Goal: Task Accomplishment & Management: Use online tool/utility

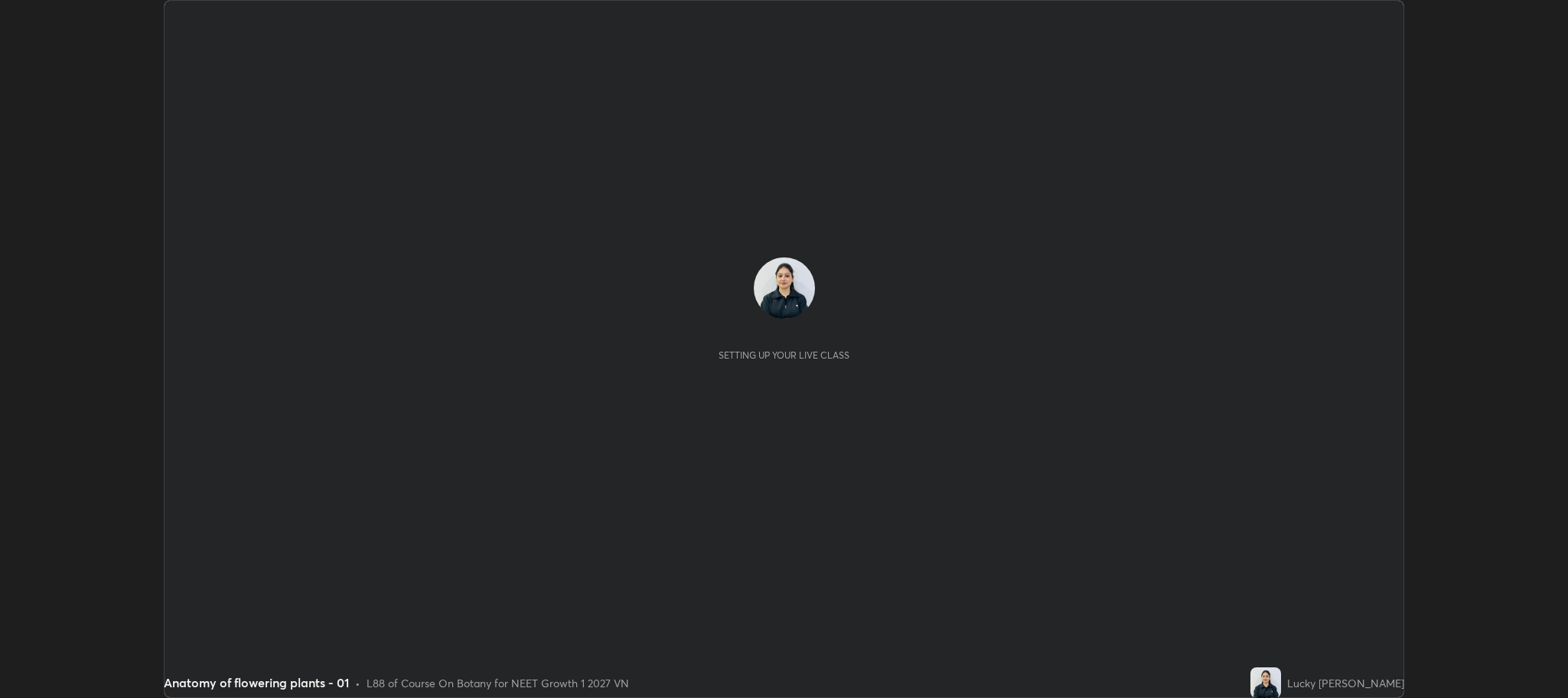
scroll to position [698, 1568]
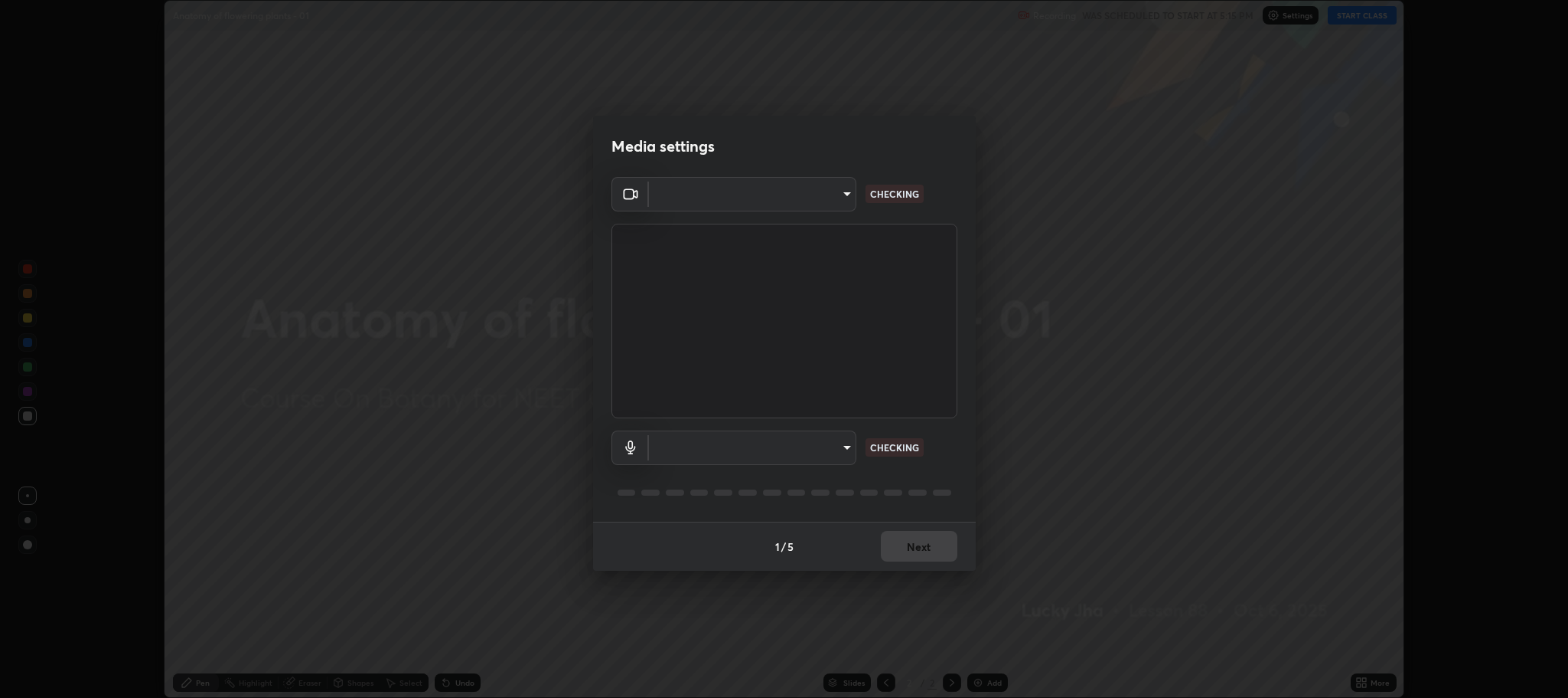
type input "7d5d3c8b8d5eda39410d366f8eb367a364bfae71f89e529543b0394fded3b098"
type input "8507aa3ee51d877dd167cb2830e1b17589139627b401cbc8752b2157a0660436"
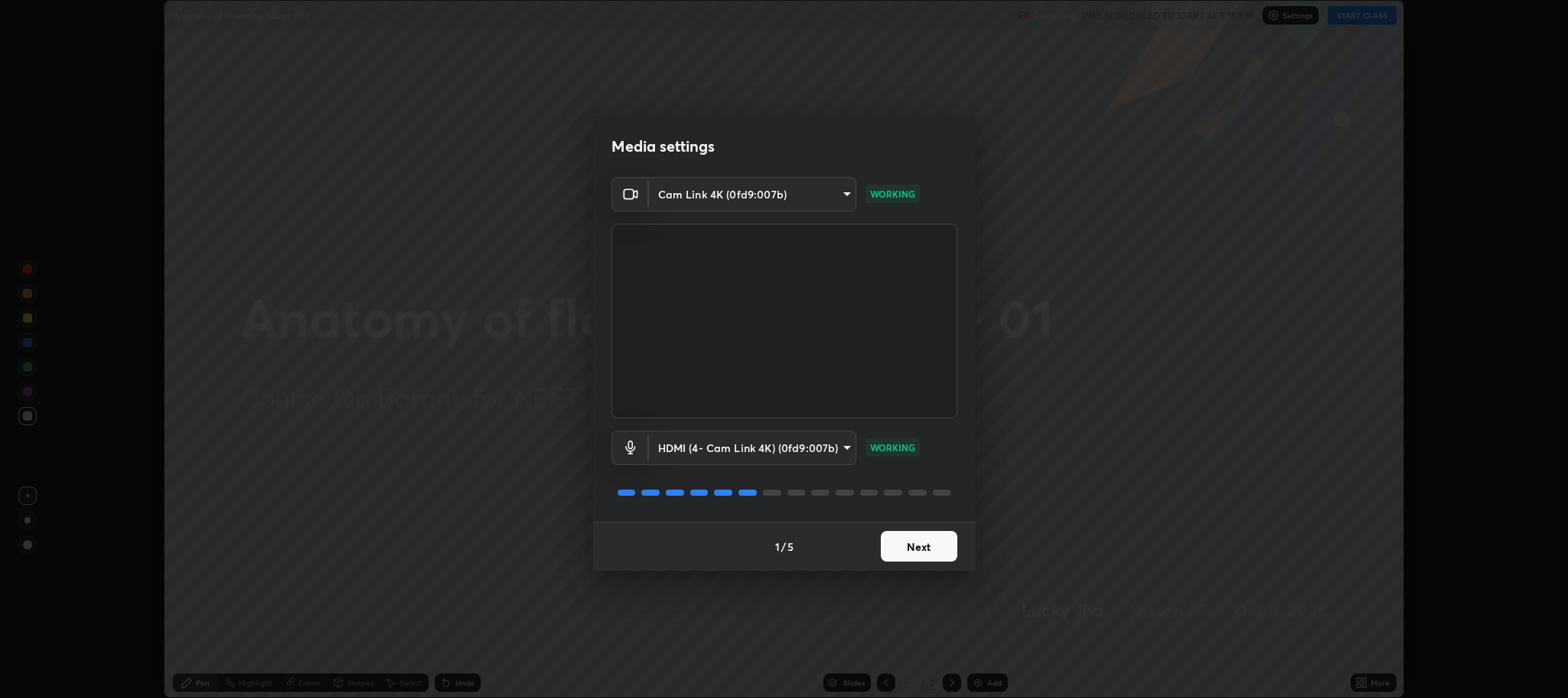
click at [934, 544] on button "Next" at bounding box center [919, 545] width 77 height 31
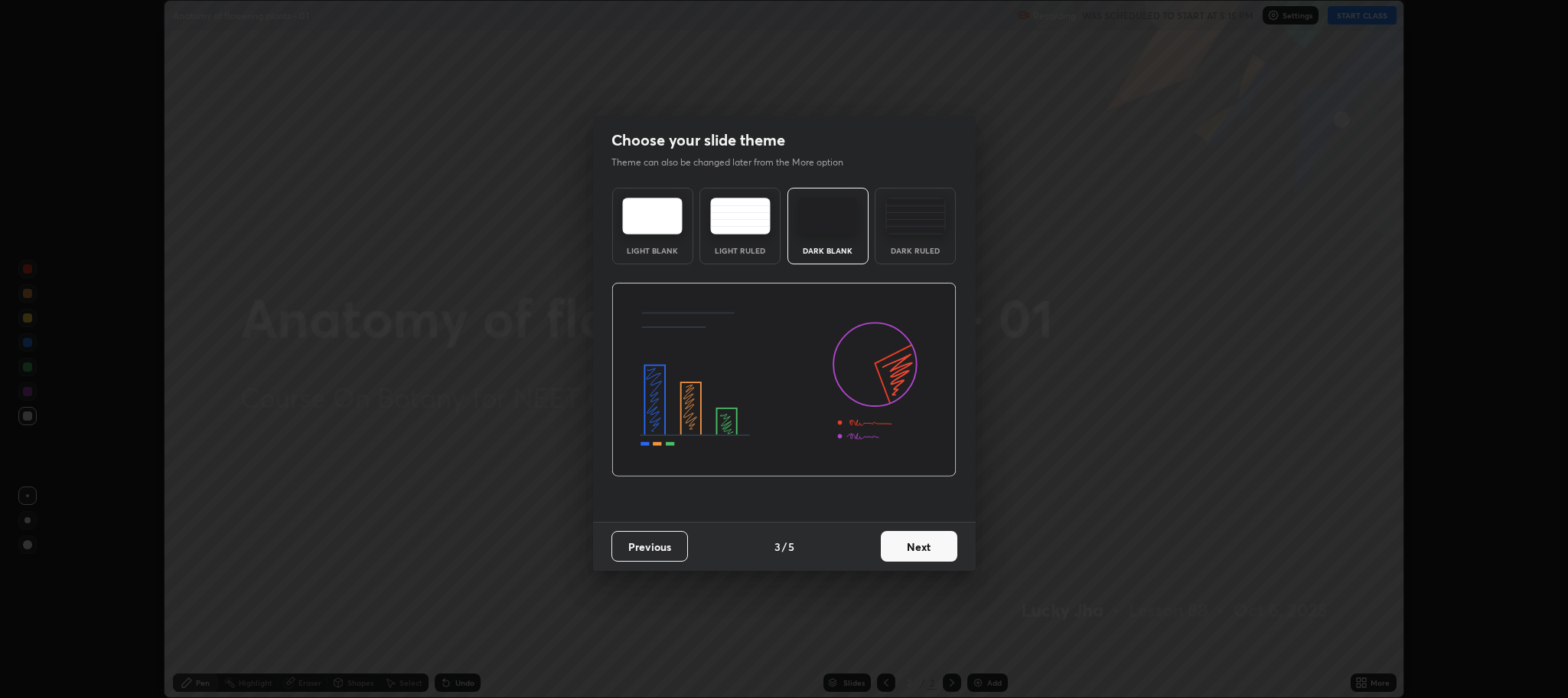
click at [923, 557] on button "Next" at bounding box center [919, 545] width 77 height 31
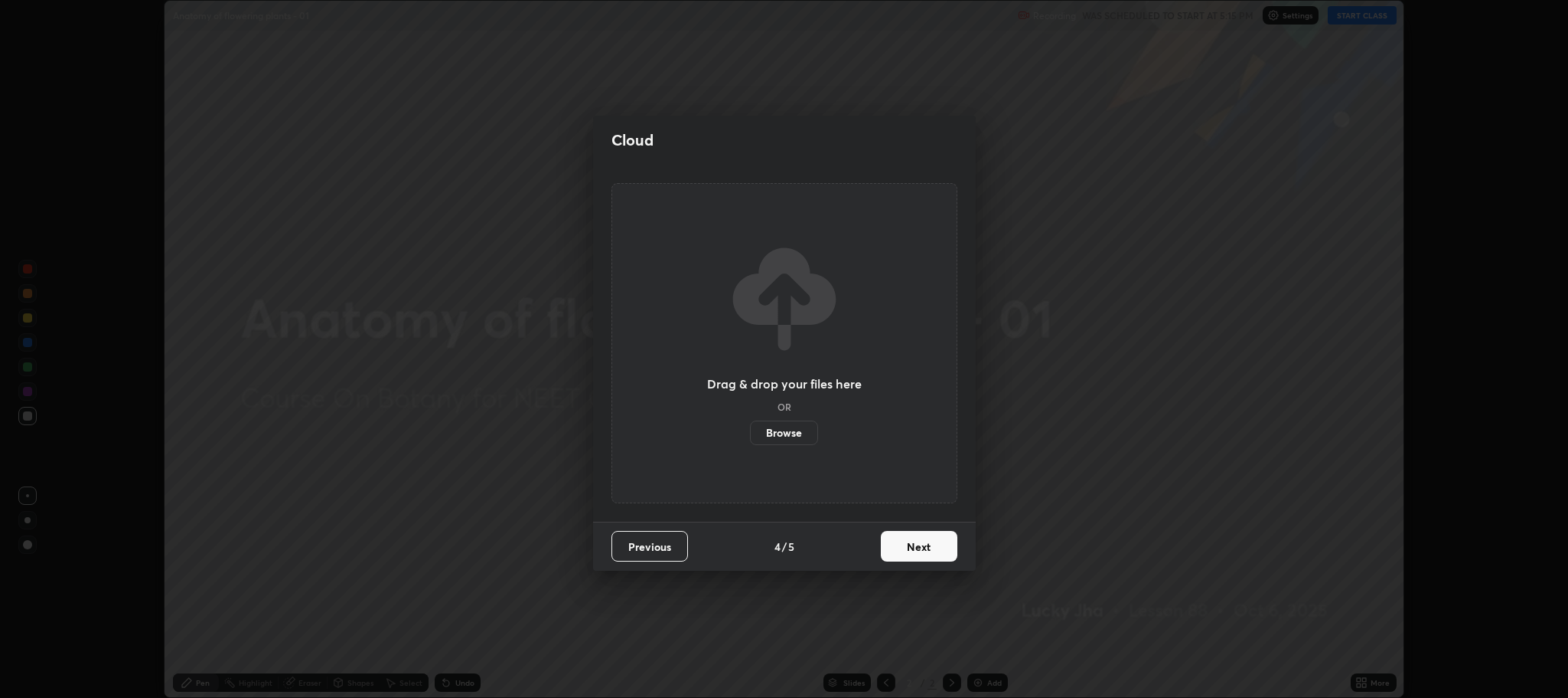
click at [922, 555] on button "Next" at bounding box center [919, 545] width 77 height 31
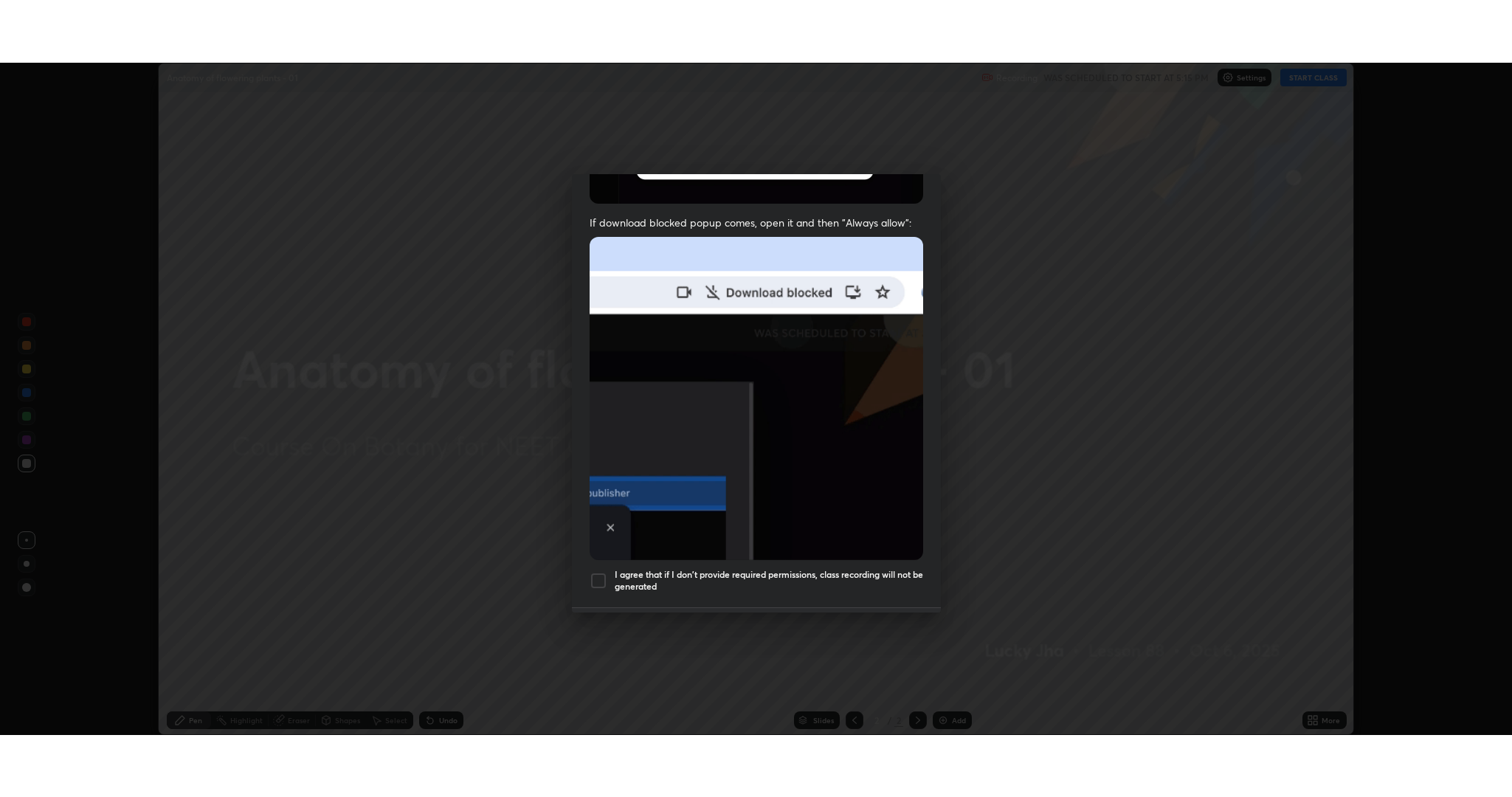
scroll to position [299, 0]
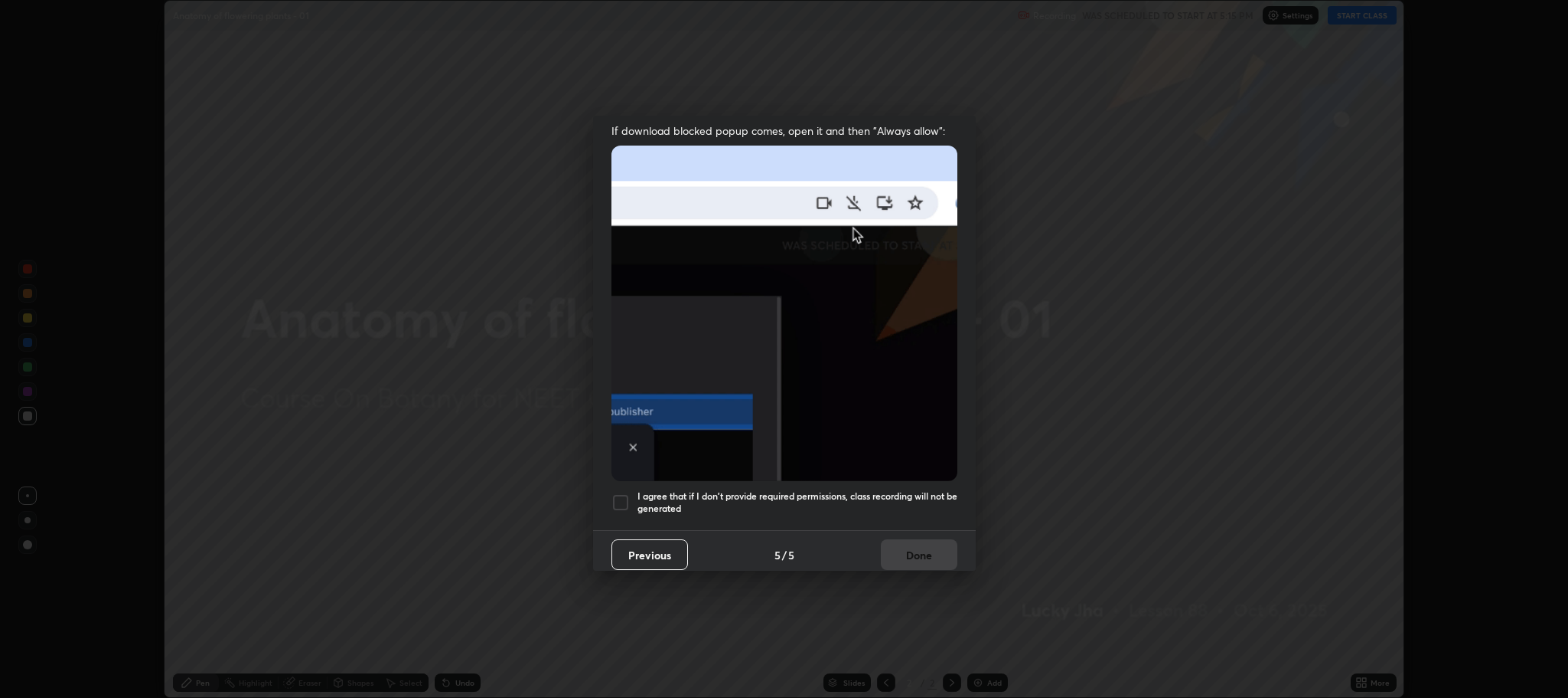
click at [623, 493] on div at bounding box center [621, 503] width 19 height 19
click at [919, 546] on button "Done" at bounding box center [919, 555] width 77 height 31
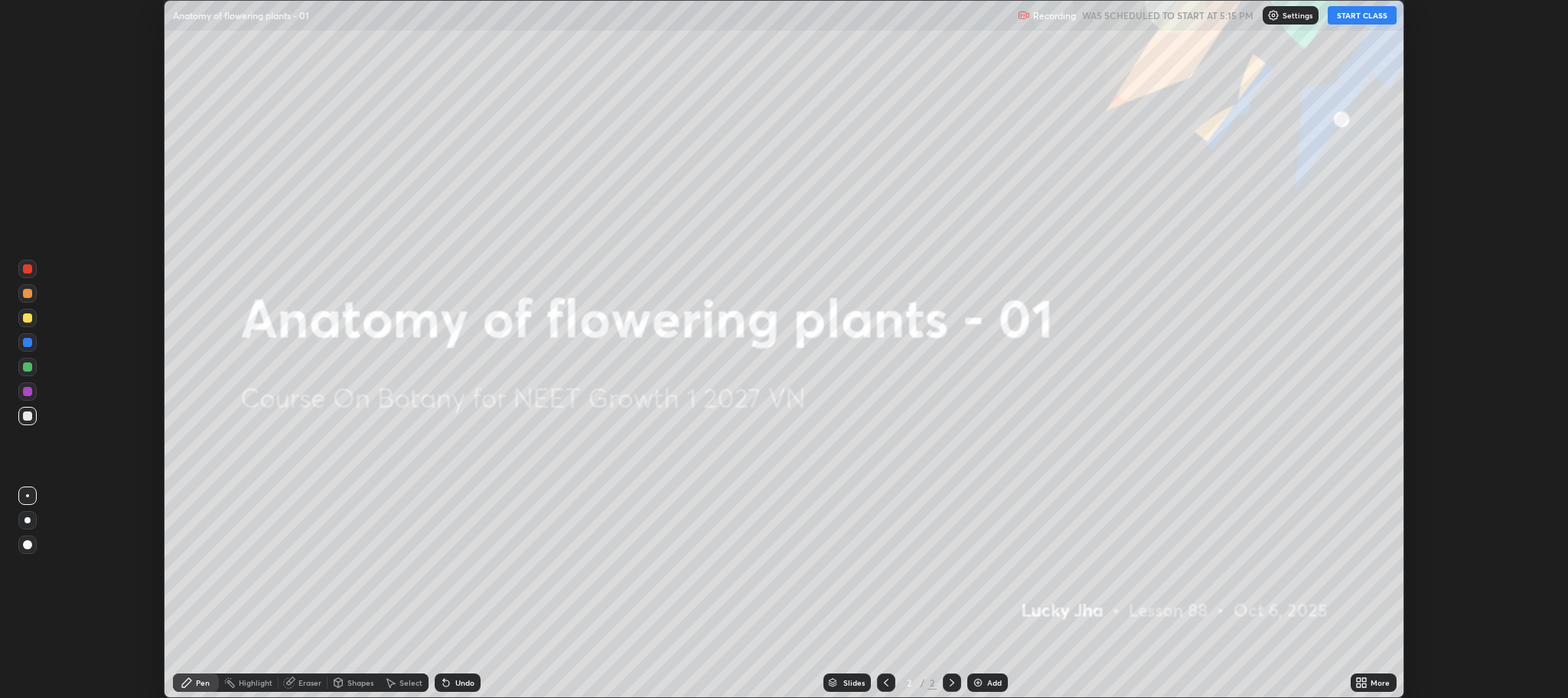
click at [993, 681] on div "Add" at bounding box center [994, 682] width 15 height 7
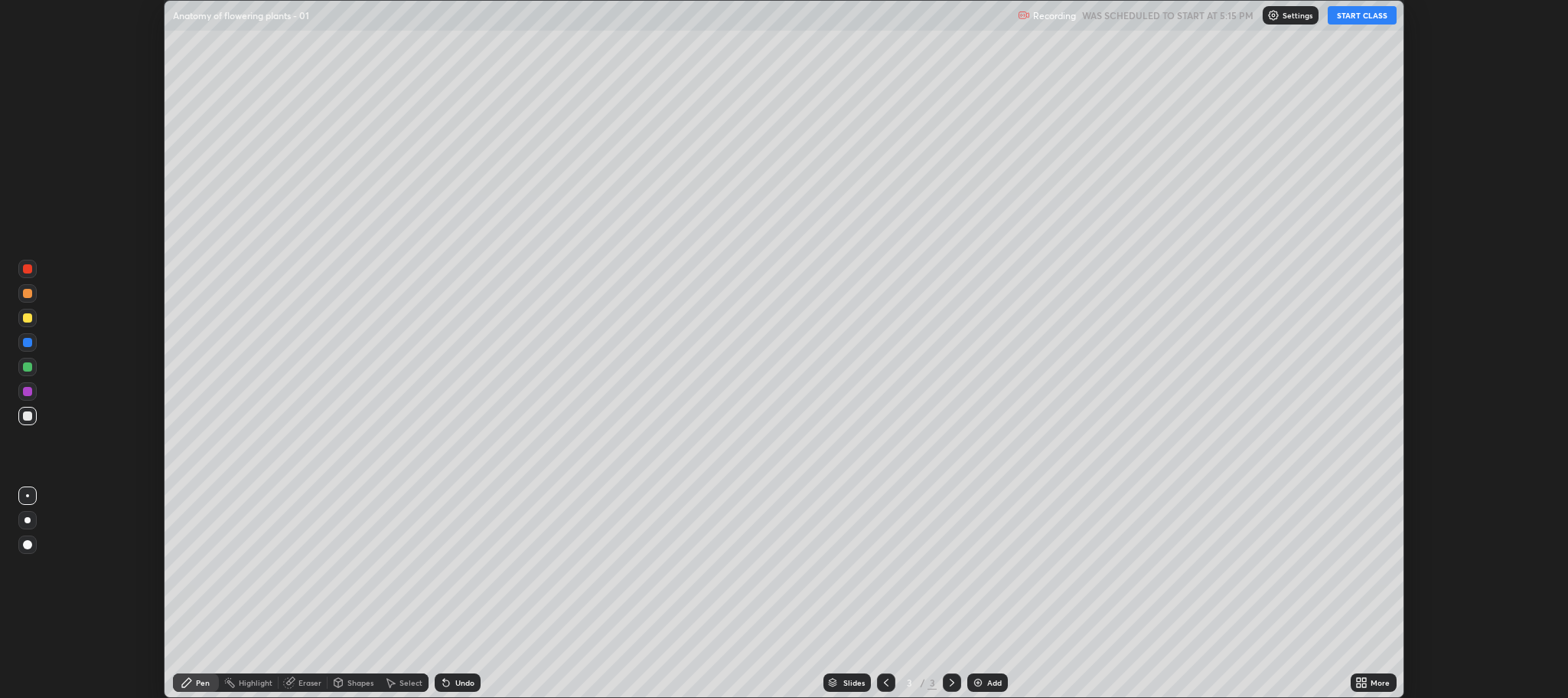
click at [1351, 15] on button "START CLASS" at bounding box center [1363, 16] width 68 height 19
click at [1366, 678] on icon at bounding box center [1365, 679] width 4 height 4
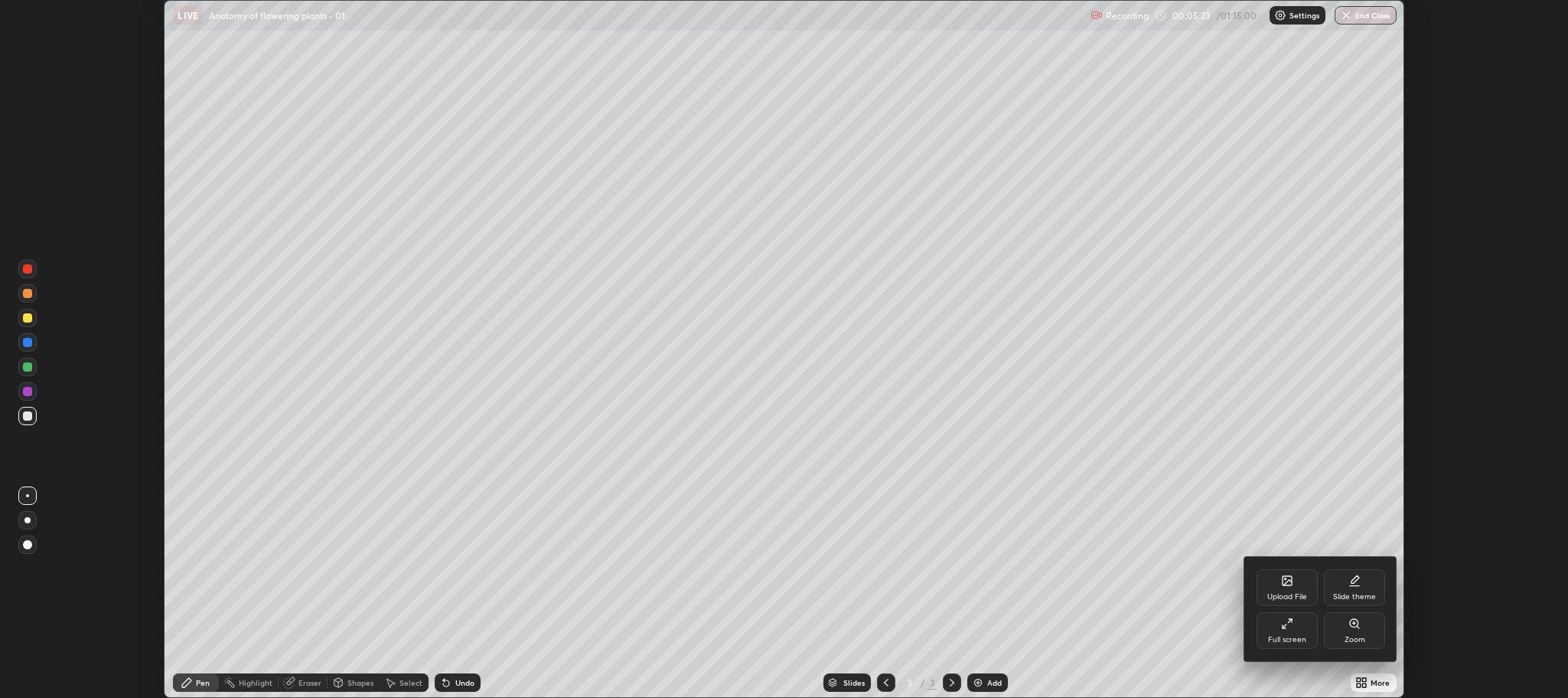
click at [1298, 630] on div "Full screen" at bounding box center [1288, 630] width 61 height 37
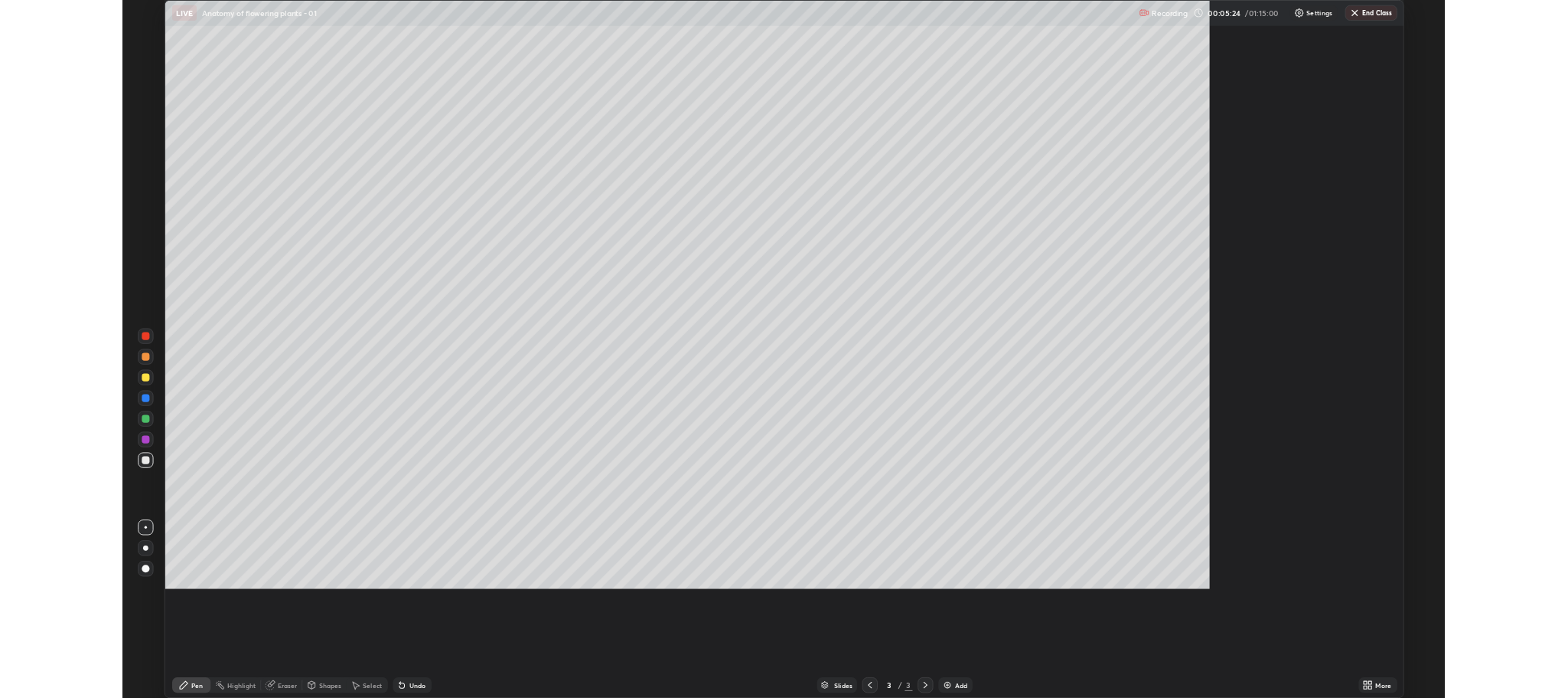
scroll to position [828, 1568]
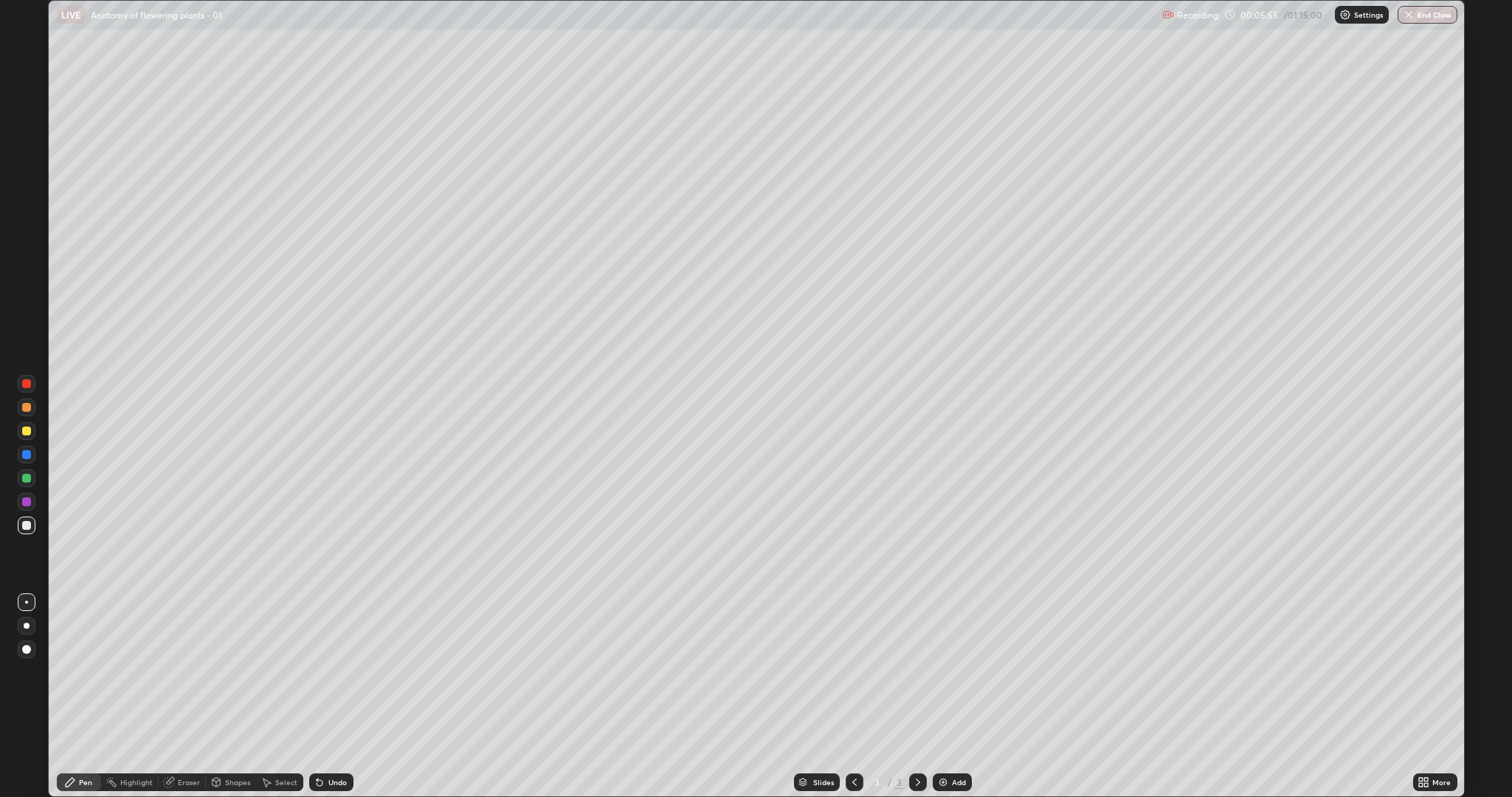
click at [26, 436] on div at bounding box center [27, 431] width 18 height 18
click at [29, 435] on div at bounding box center [27, 431] width 18 height 18
click at [27, 478] on div at bounding box center [27, 478] width 9 height 9
click at [186, 671] on div "Eraser" at bounding box center [188, 782] width 22 height 7
click at [23, 671] on icon at bounding box center [24, 728] width 2 height 2
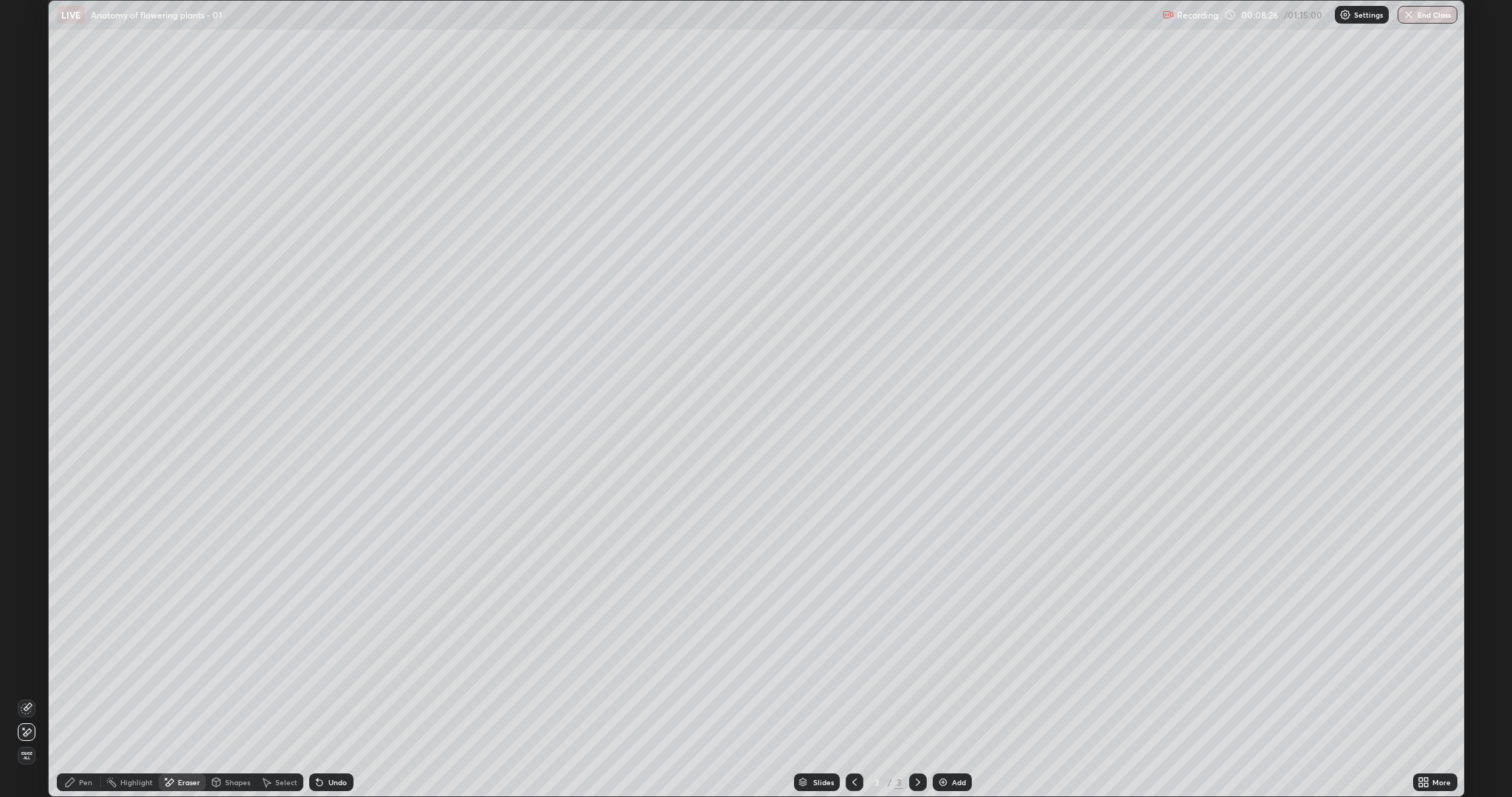
click at [86, 671] on div "Pen" at bounding box center [86, 782] width 13 height 7
click at [23, 525] on div at bounding box center [27, 525] width 9 height 9
click at [27, 431] on div at bounding box center [27, 431] width 9 height 9
click at [28, 529] on div at bounding box center [27, 525] width 9 height 9
click at [30, 430] on div at bounding box center [27, 431] width 9 height 9
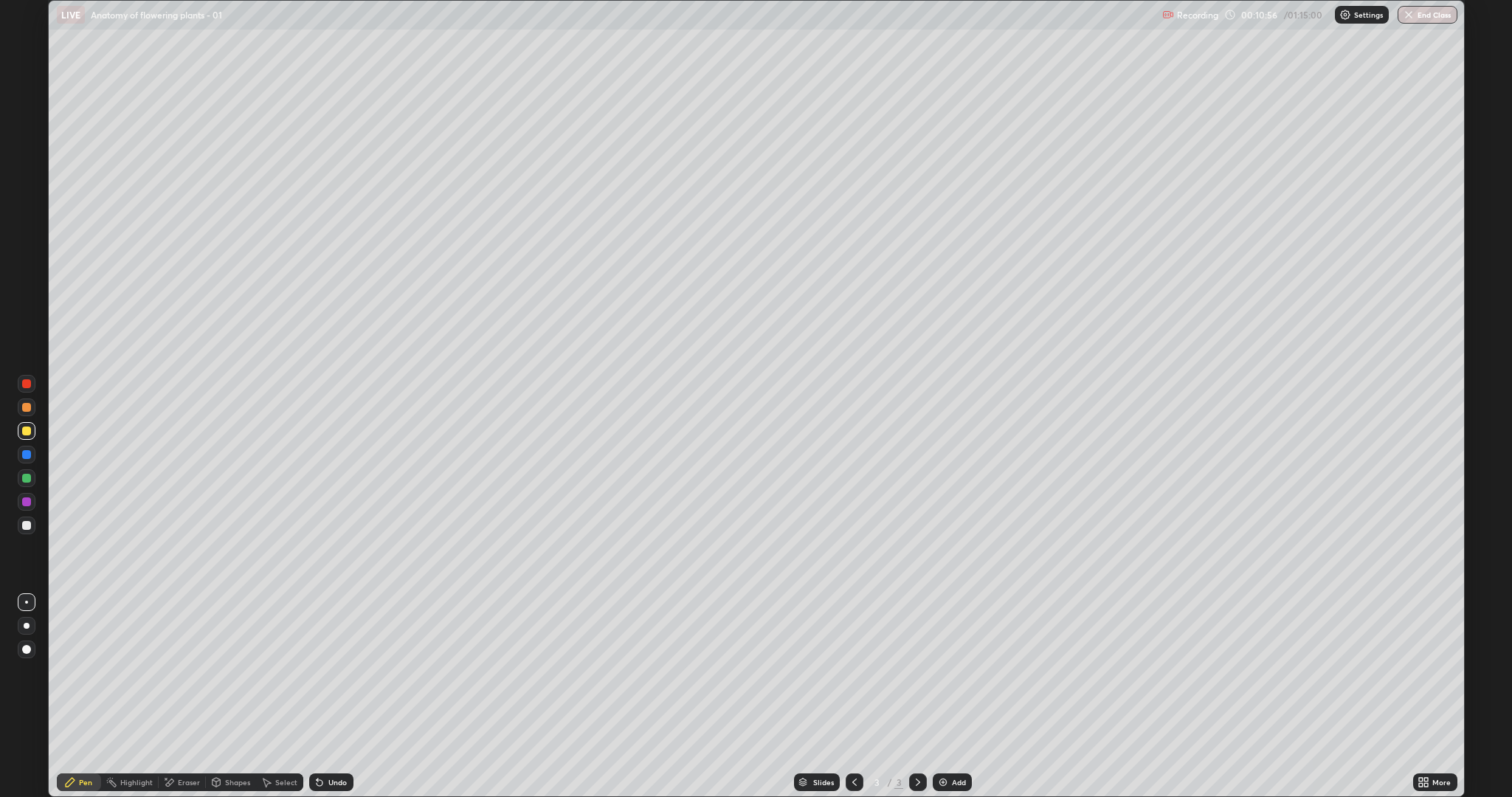
click at [25, 529] on div at bounding box center [27, 525] width 9 height 9
click at [180, 671] on div "Eraser" at bounding box center [188, 782] width 22 height 7
click at [32, 671] on span "Erase all" at bounding box center [27, 755] width 16 height 9
click at [26, 434] on div at bounding box center [27, 431] width 9 height 9
click at [329, 671] on div "Undo" at bounding box center [337, 782] width 19 height 7
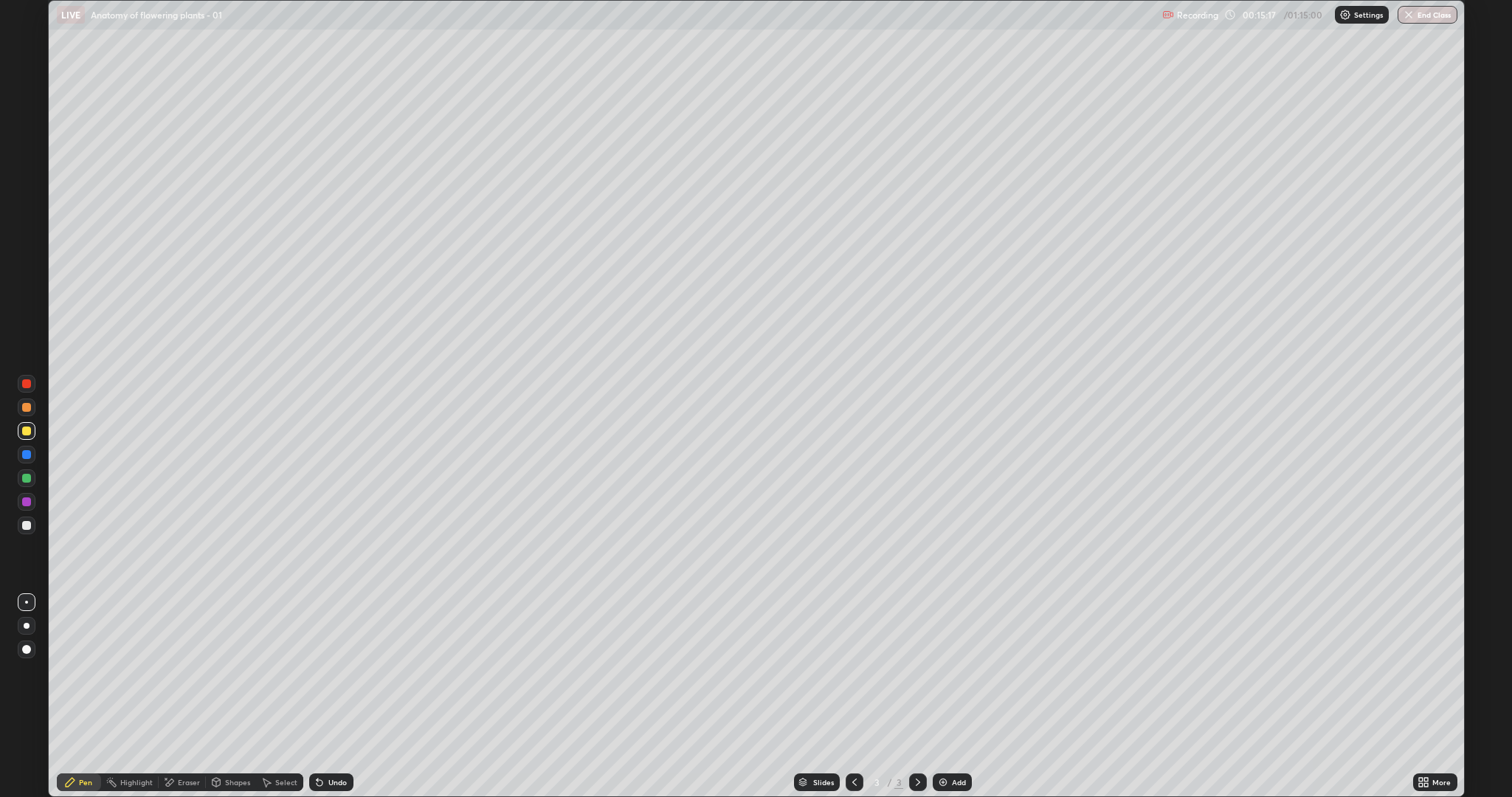
click at [329, 671] on div "Undo" at bounding box center [337, 782] width 19 height 7
click at [22, 528] on div at bounding box center [27, 525] width 9 height 9
click at [24, 527] on div at bounding box center [27, 525] width 9 height 9
click at [26, 477] on div at bounding box center [27, 478] width 9 height 9
click at [181, 671] on div "Eraser" at bounding box center [188, 782] width 22 height 7
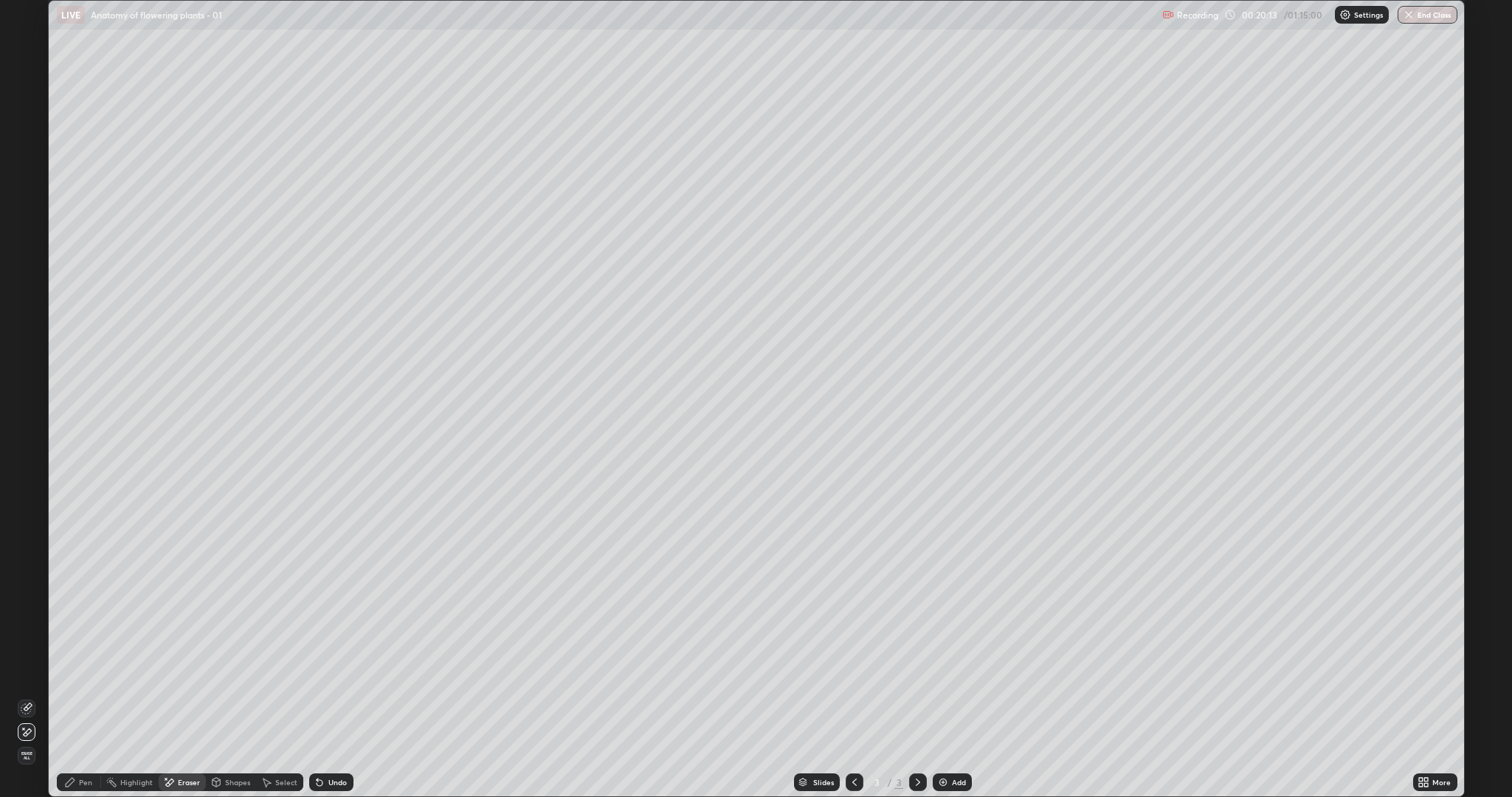
click at [85, 671] on div "Pen" at bounding box center [79, 782] width 45 height 18
click at [22, 432] on div at bounding box center [27, 431] width 9 height 9
click at [22, 522] on div at bounding box center [27, 525] width 9 height 9
click at [31, 524] on div at bounding box center [27, 525] width 18 height 18
click at [29, 478] on div at bounding box center [27, 478] width 9 height 9
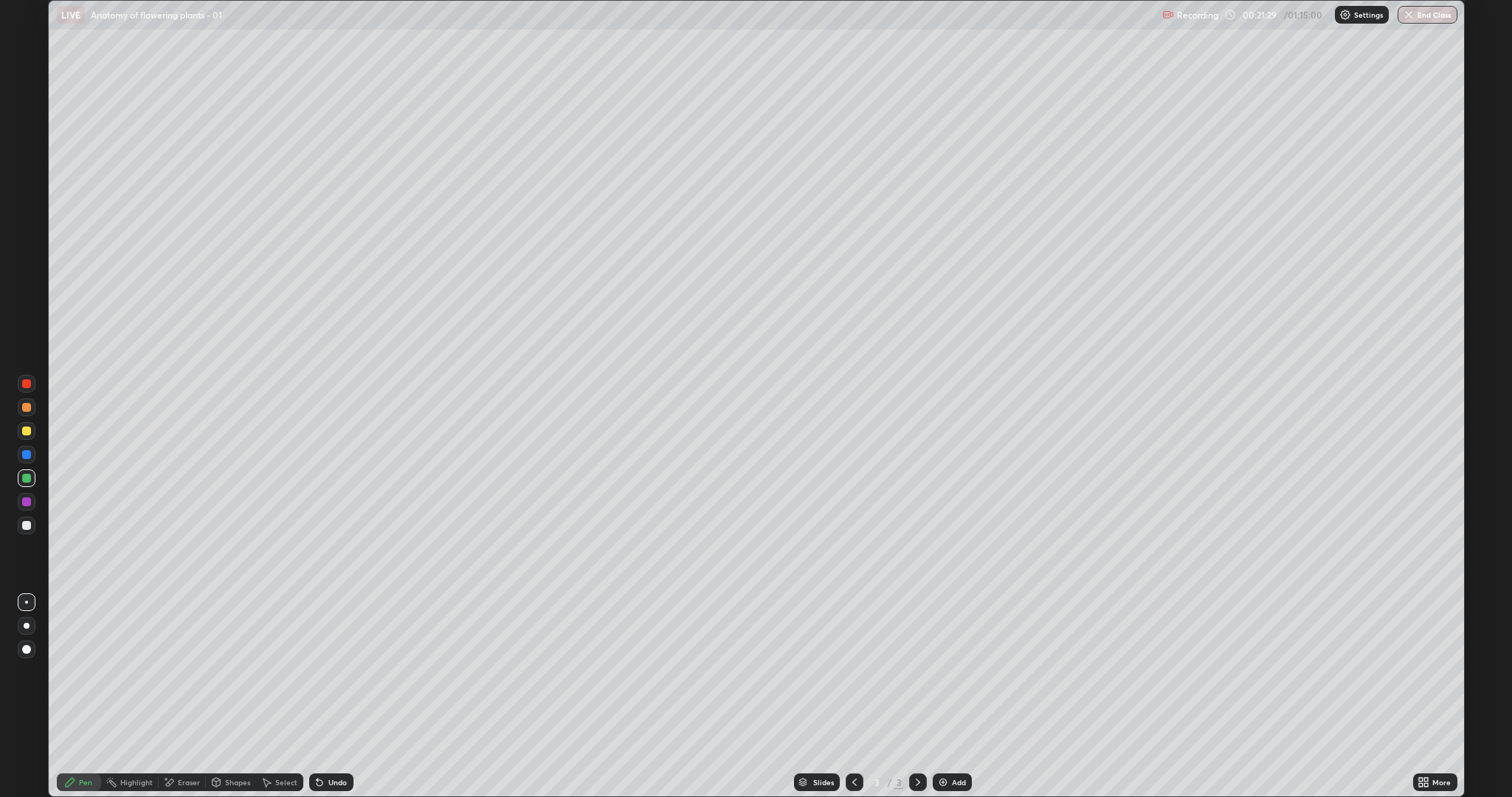
click at [26, 522] on div at bounding box center [27, 525] width 9 height 9
click at [27, 503] on div at bounding box center [27, 502] width 9 height 9
click at [26, 525] on div at bounding box center [27, 525] width 9 height 9
click at [28, 528] on div at bounding box center [27, 525] width 9 height 9
click at [27, 431] on div at bounding box center [27, 431] width 9 height 9
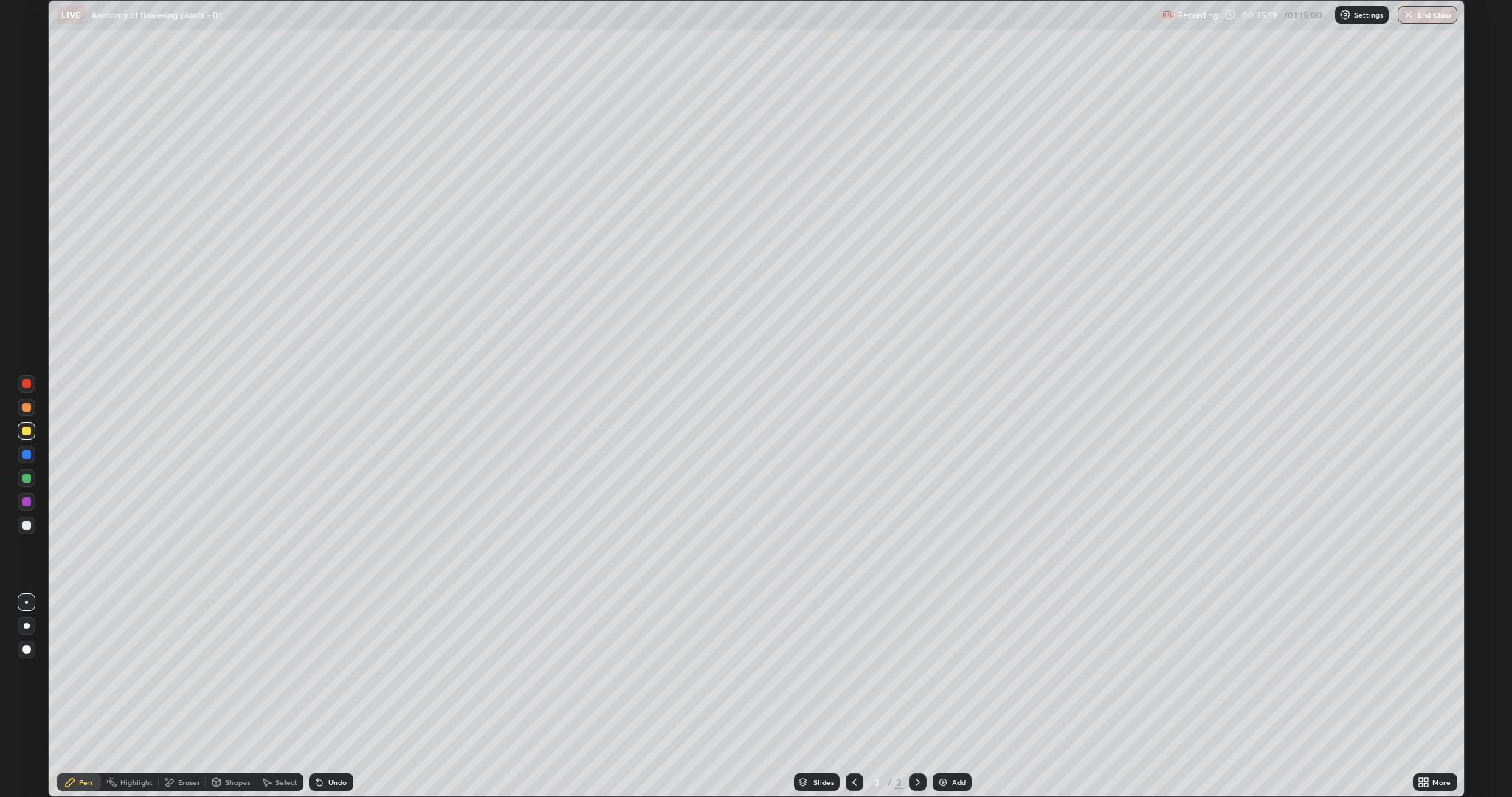
click at [944, 671] on img at bounding box center [943, 781] width 12 height 12
click at [28, 431] on div at bounding box center [27, 431] width 9 height 9
click at [328, 671] on div "Undo" at bounding box center [337, 782] width 19 height 7
click at [332, 671] on div "Undo" at bounding box center [337, 782] width 19 height 7
click at [335, 671] on div "Undo" at bounding box center [337, 782] width 19 height 7
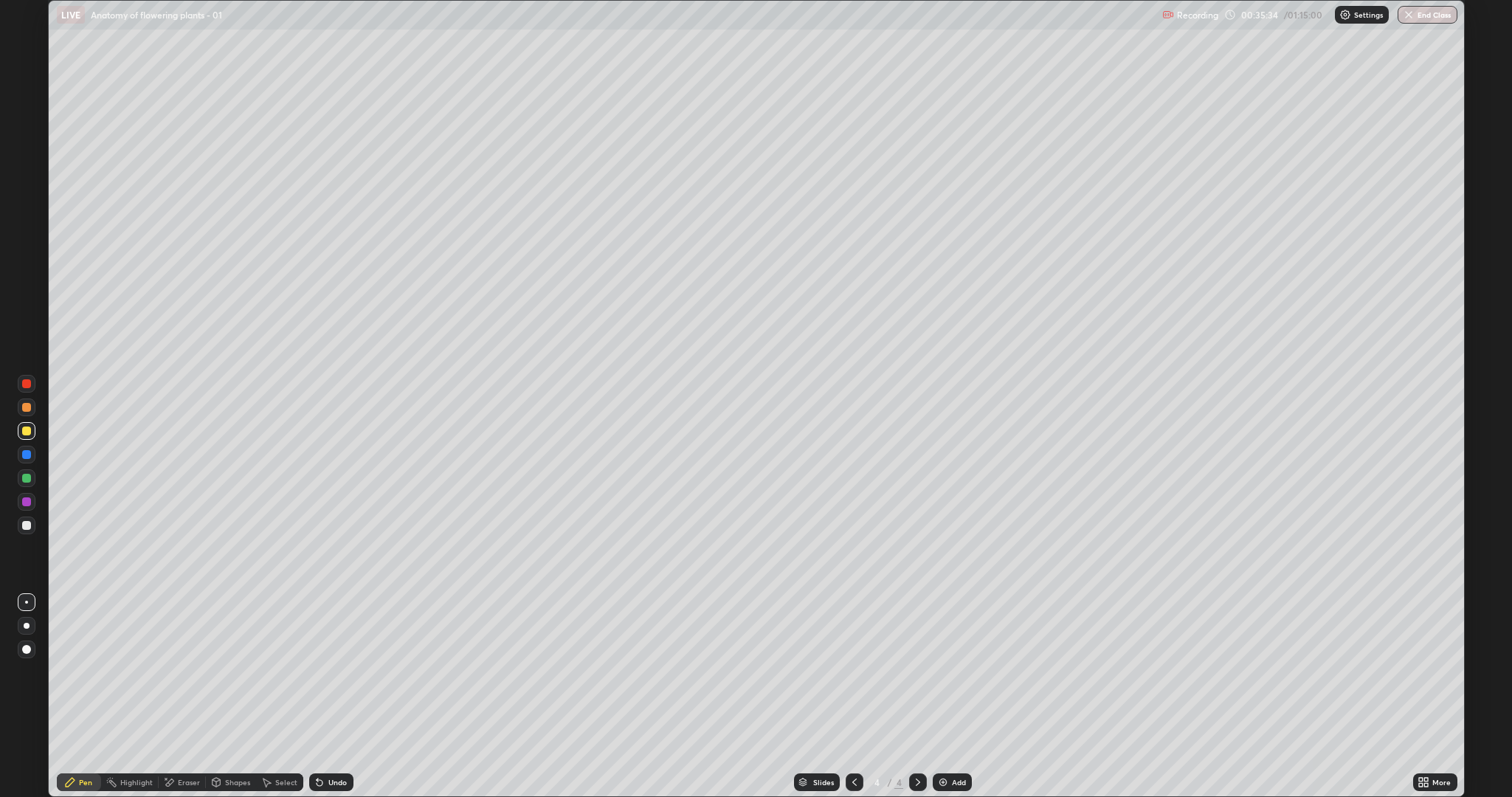
click at [333, 671] on div "Undo" at bounding box center [337, 782] width 19 height 7
click at [330, 671] on div "Undo" at bounding box center [337, 782] width 19 height 7
click at [329, 671] on div "Undo" at bounding box center [337, 782] width 19 height 7
click at [22, 521] on div at bounding box center [27, 525] width 18 height 18
click at [27, 525] on div at bounding box center [27, 525] width 9 height 9
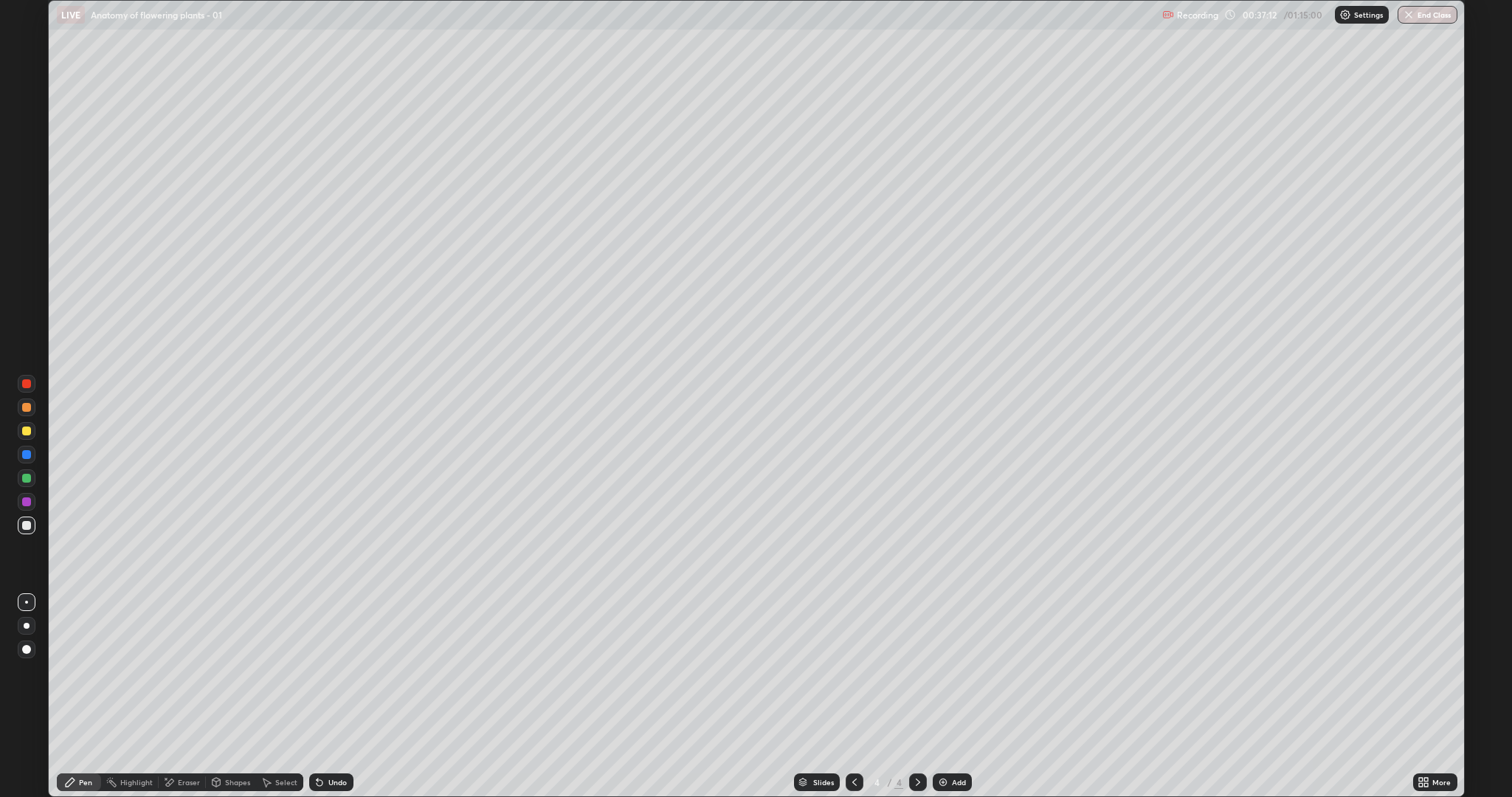
click at [230, 671] on div "Shapes" at bounding box center [237, 782] width 25 height 7
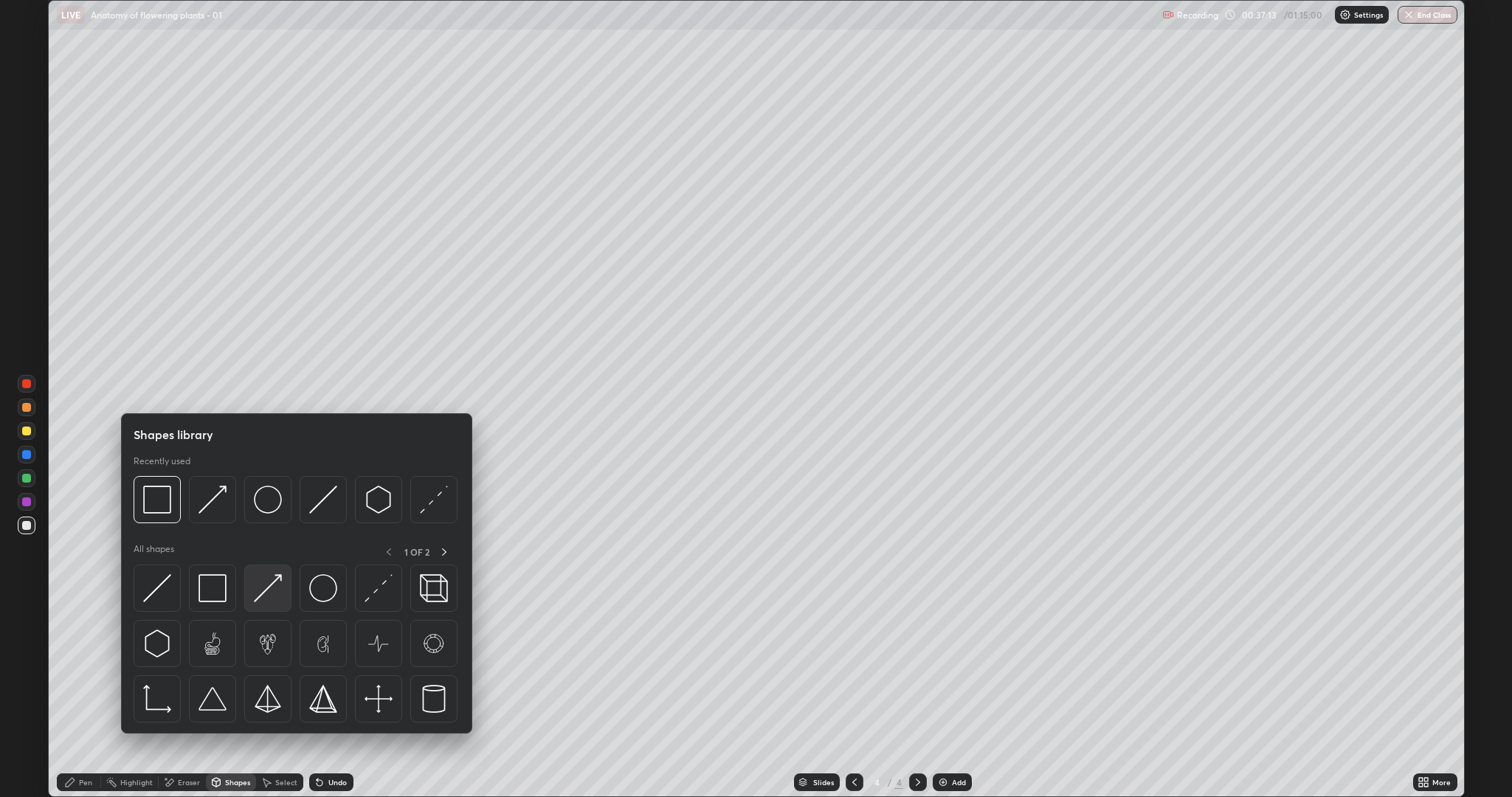
click at [271, 587] on img at bounding box center [268, 587] width 28 height 28
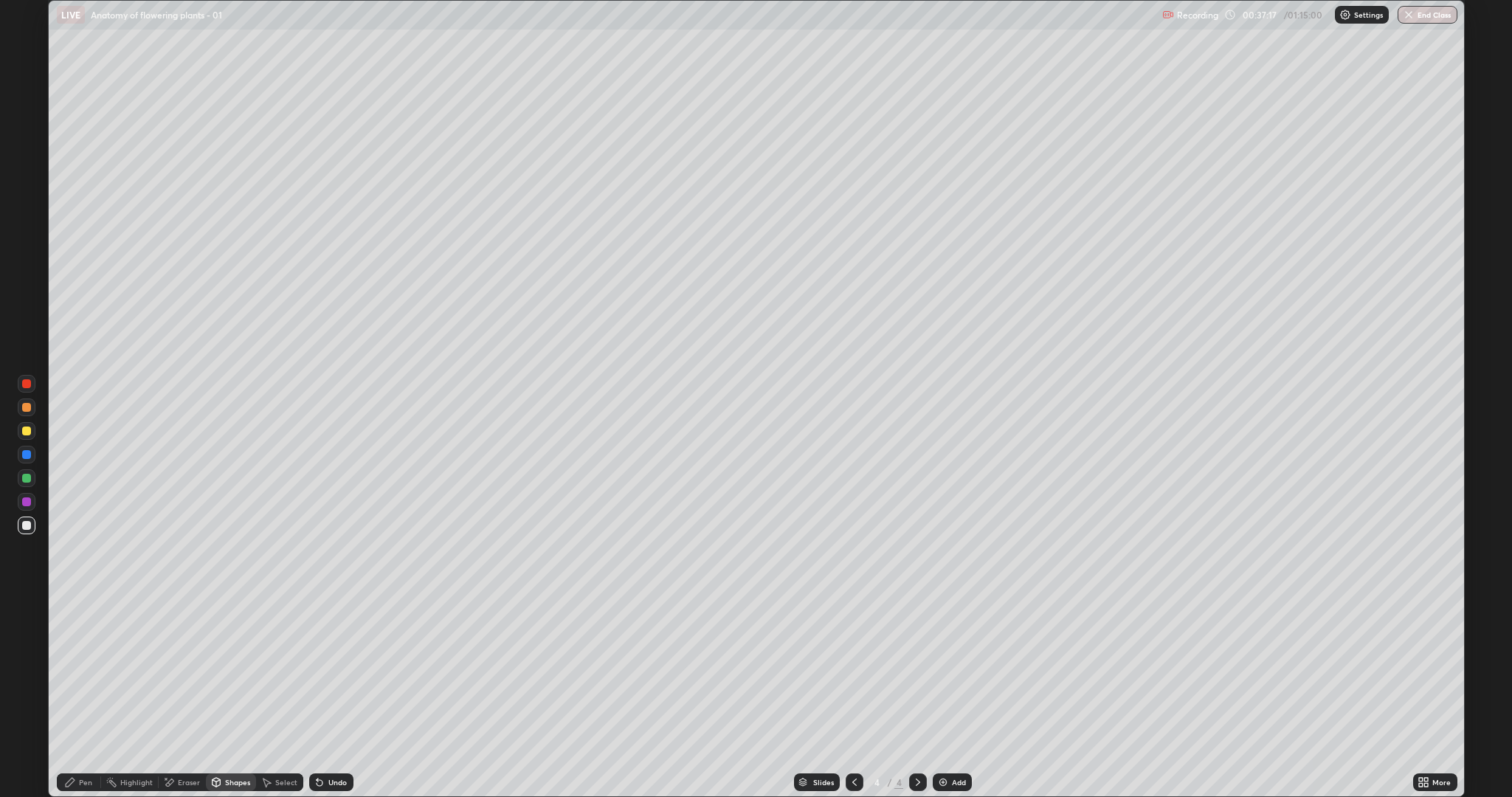
click at [84, 671] on div "Pen" at bounding box center [79, 782] width 45 height 18
click at [27, 436] on div at bounding box center [27, 431] width 18 height 18
click at [227, 671] on div "Shapes" at bounding box center [237, 782] width 25 height 7
click at [78, 671] on div "Pen" at bounding box center [79, 782] width 45 height 18
click at [27, 525] on div at bounding box center [27, 525] width 9 height 9
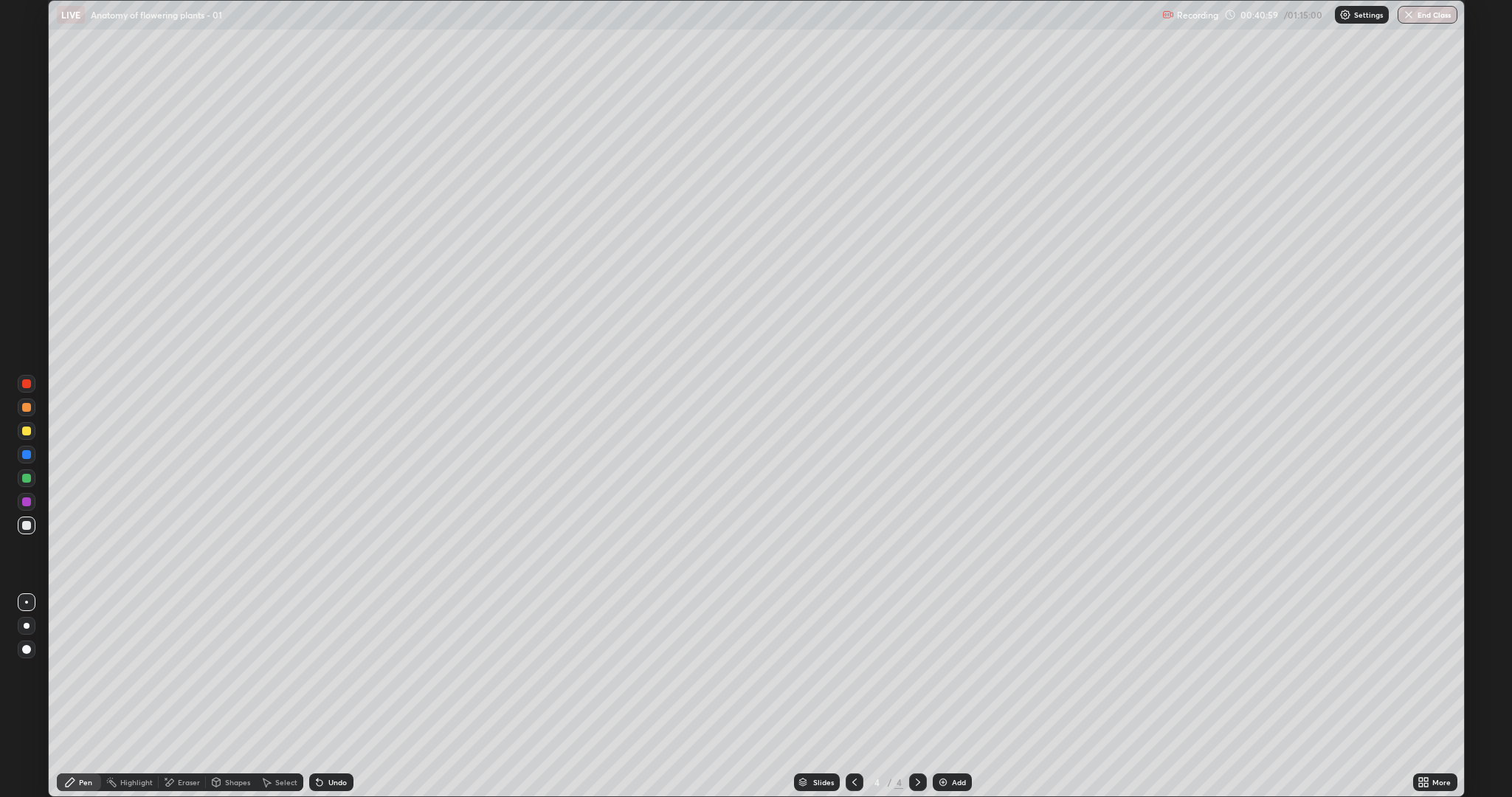
click at [186, 671] on div "Eraser" at bounding box center [188, 782] width 22 height 7
click at [80, 671] on div "Pen" at bounding box center [86, 782] width 13 height 7
click at [190, 671] on div "Eraser" at bounding box center [188, 782] width 22 height 7
click at [85, 671] on div "Pen" at bounding box center [86, 782] width 13 height 7
click at [180, 671] on div "Eraser" at bounding box center [188, 782] width 22 height 7
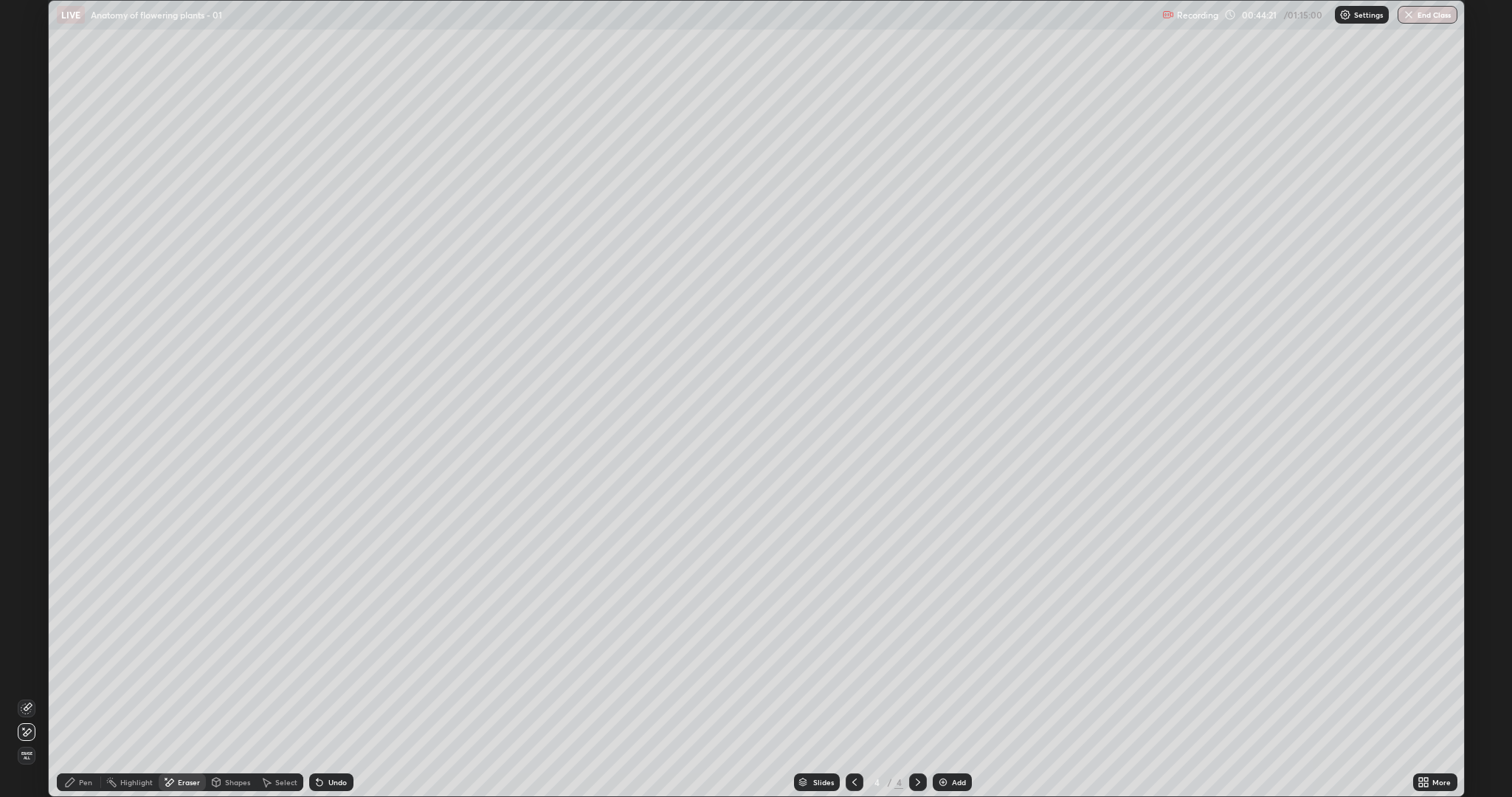
click at [75, 671] on div "Pen" at bounding box center [79, 782] width 45 height 18
click at [186, 671] on div "Eraser" at bounding box center [188, 782] width 22 height 7
click at [79, 671] on div "Pen" at bounding box center [86, 782] width 13 height 7
click at [182, 671] on div "Eraser" at bounding box center [188, 782] width 22 height 7
click at [85, 671] on div "Pen" at bounding box center [86, 782] width 13 height 7
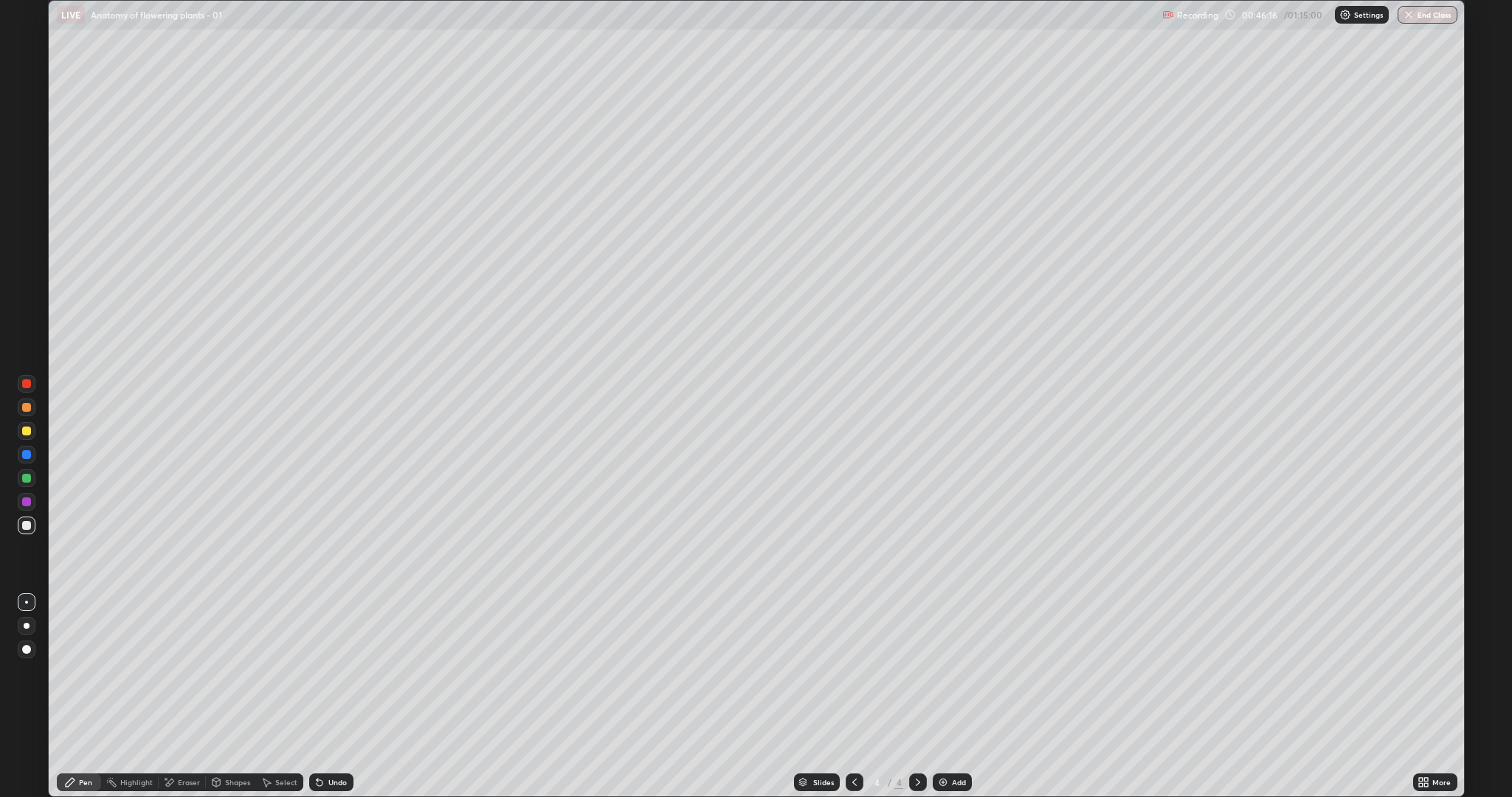
click at [183, 671] on div "Eraser" at bounding box center [188, 782] width 22 height 7
click at [77, 671] on div "Pen" at bounding box center [79, 782] width 45 height 18
click at [328, 671] on div "Undo" at bounding box center [337, 782] width 19 height 7
click at [181, 671] on div "Eraser" at bounding box center [182, 782] width 47 height 18
click at [28, 671] on icon at bounding box center [26, 708] width 12 height 12
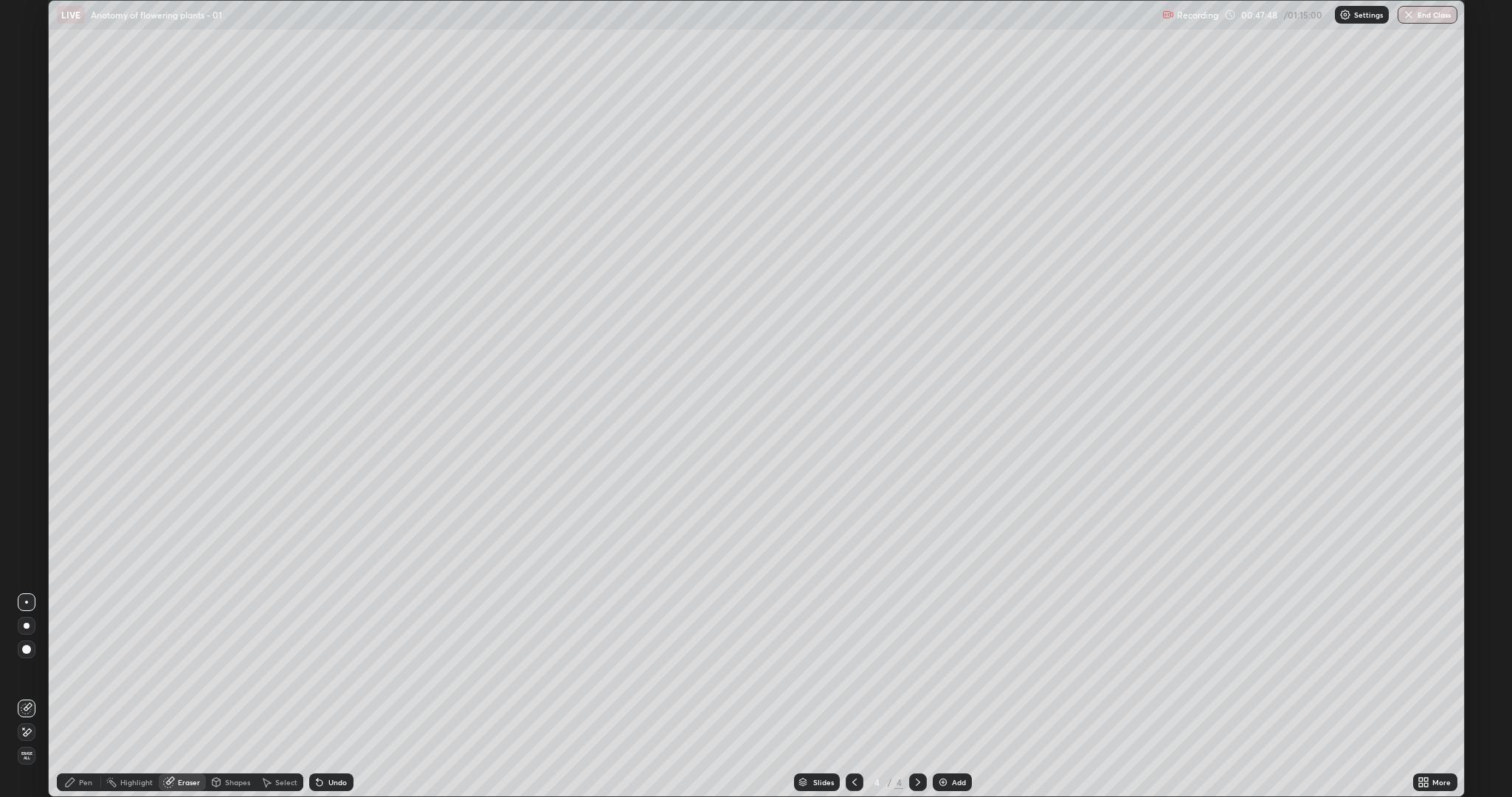
click at [84, 671] on div "Pen" at bounding box center [86, 782] width 13 height 7
click at [176, 671] on div "Eraser" at bounding box center [182, 782] width 47 height 18
click at [87, 671] on div "Pen" at bounding box center [86, 782] width 13 height 7
click at [24, 409] on div at bounding box center [27, 407] width 9 height 9
click at [182, 671] on div "Eraser" at bounding box center [188, 782] width 22 height 7
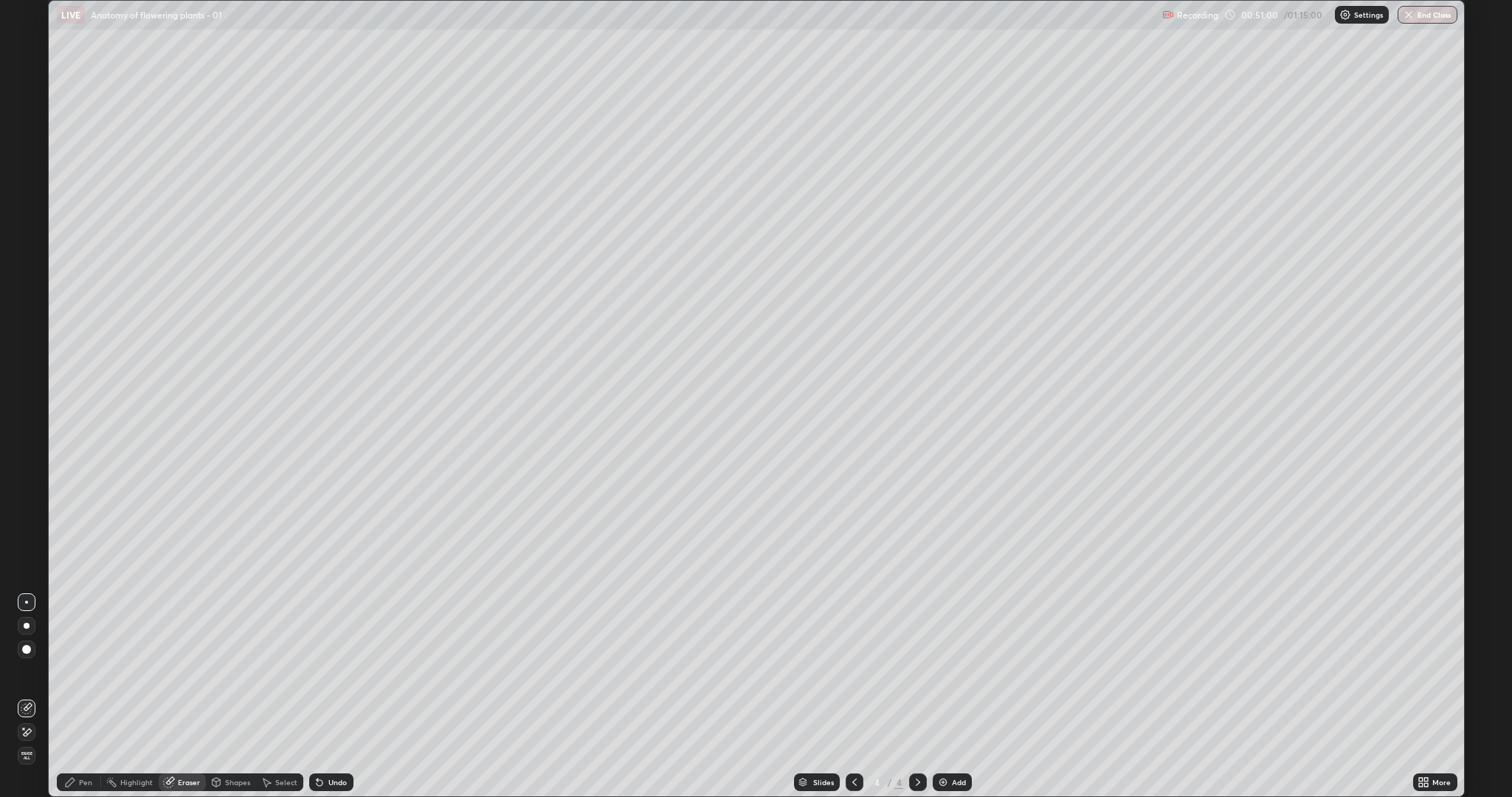
click at [83, 671] on div "Pen" at bounding box center [86, 782] width 13 height 7
click at [27, 525] on div at bounding box center [27, 525] width 9 height 9
click at [328, 671] on div "Undo" at bounding box center [337, 782] width 19 height 7
click at [326, 671] on div "Undo" at bounding box center [332, 782] width 45 height 18
click at [328, 671] on div "Undo" at bounding box center [337, 782] width 19 height 7
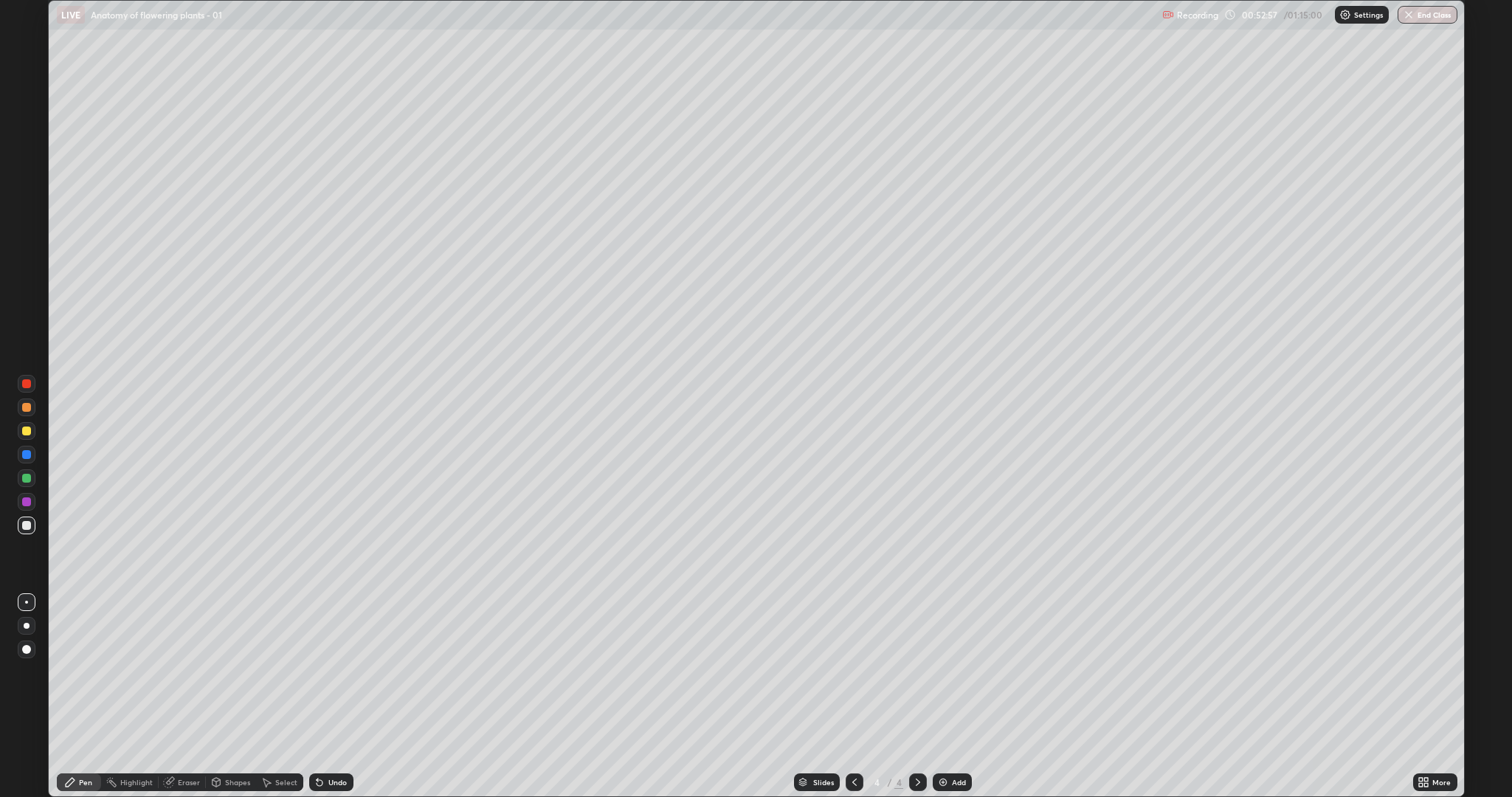
click at [328, 671] on div "Undo" at bounding box center [332, 782] width 45 height 18
click at [327, 671] on div "Undo" at bounding box center [328, 782] width 50 height 29
click at [325, 671] on div "Undo" at bounding box center [328, 782] width 50 height 29
click at [325, 671] on div "Undo" at bounding box center [332, 782] width 45 height 18
click at [326, 671] on div "Undo" at bounding box center [332, 782] width 45 height 18
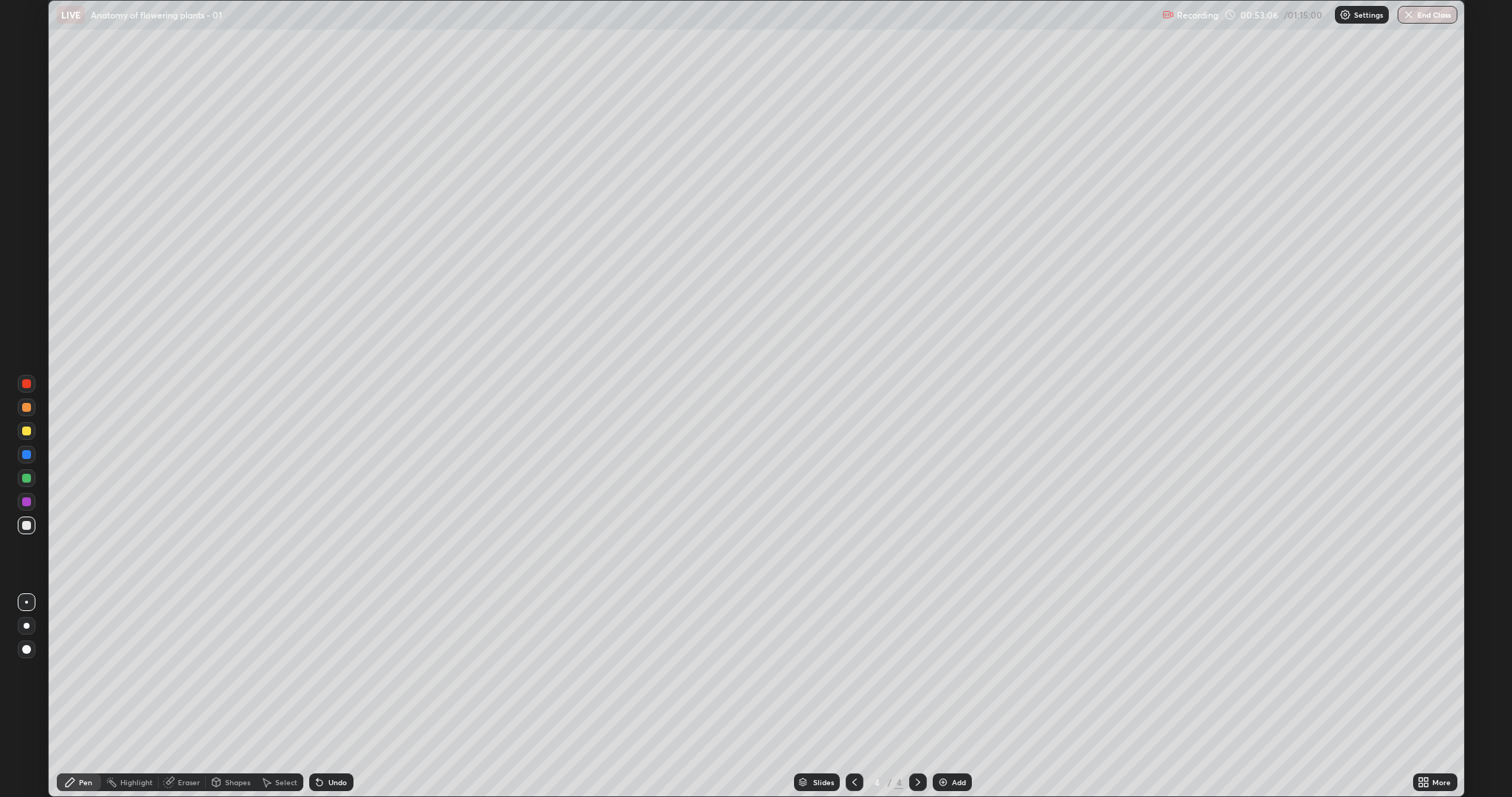
click at [335, 671] on div "Undo" at bounding box center [337, 782] width 19 height 7
click at [333, 671] on div "Undo" at bounding box center [337, 782] width 19 height 7
click at [330, 671] on div "Undo" at bounding box center [332, 782] width 45 height 18
click at [25, 431] on div at bounding box center [27, 431] width 9 height 9
click at [942, 671] on img at bounding box center [943, 781] width 12 height 12
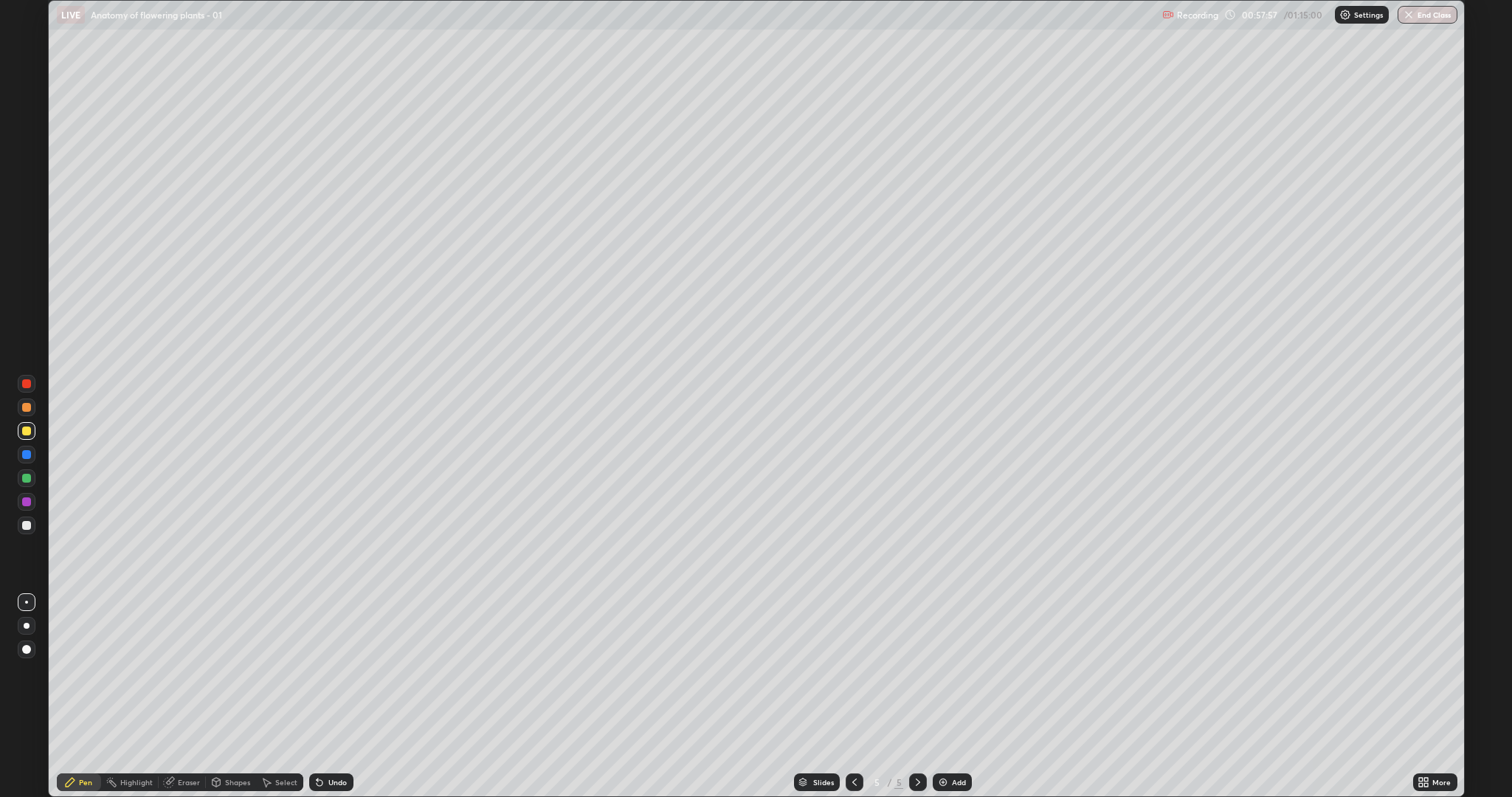
click at [173, 671] on icon at bounding box center [169, 781] width 12 height 12
click at [70, 671] on icon at bounding box center [70, 782] width 9 height 9
click at [26, 525] on div at bounding box center [27, 525] width 9 height 9
click at [29, 432] on div at bounding box center [27, 431] width 9 height 9
click at [849, 671] on icon at bounding box center [855, 781] width 12 height 12
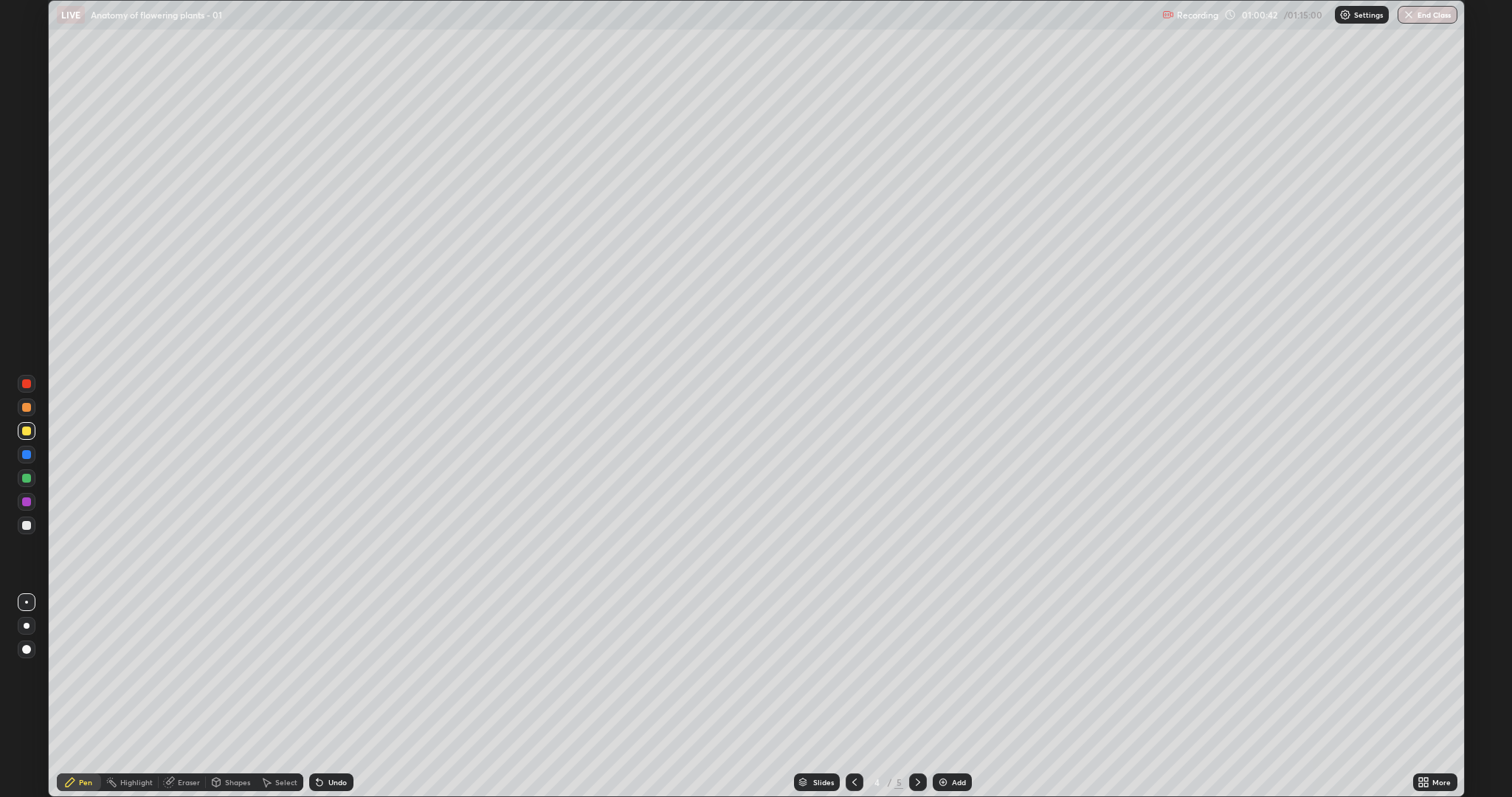
click at [853, 671] on icon at bounding box center [855, 781] width 12 height 12
click at [909, 671] on div at bounding box center [918, 782] width 18 height 29
click at [913, 671] on icon at bounding box center [918, 781] width 12 height 12
click at [854, 671] on icon at bounding box center [855, 781] width 12 height 12
click at [921, 671] on icon at bounding box center [918, 781] width 12 height 12
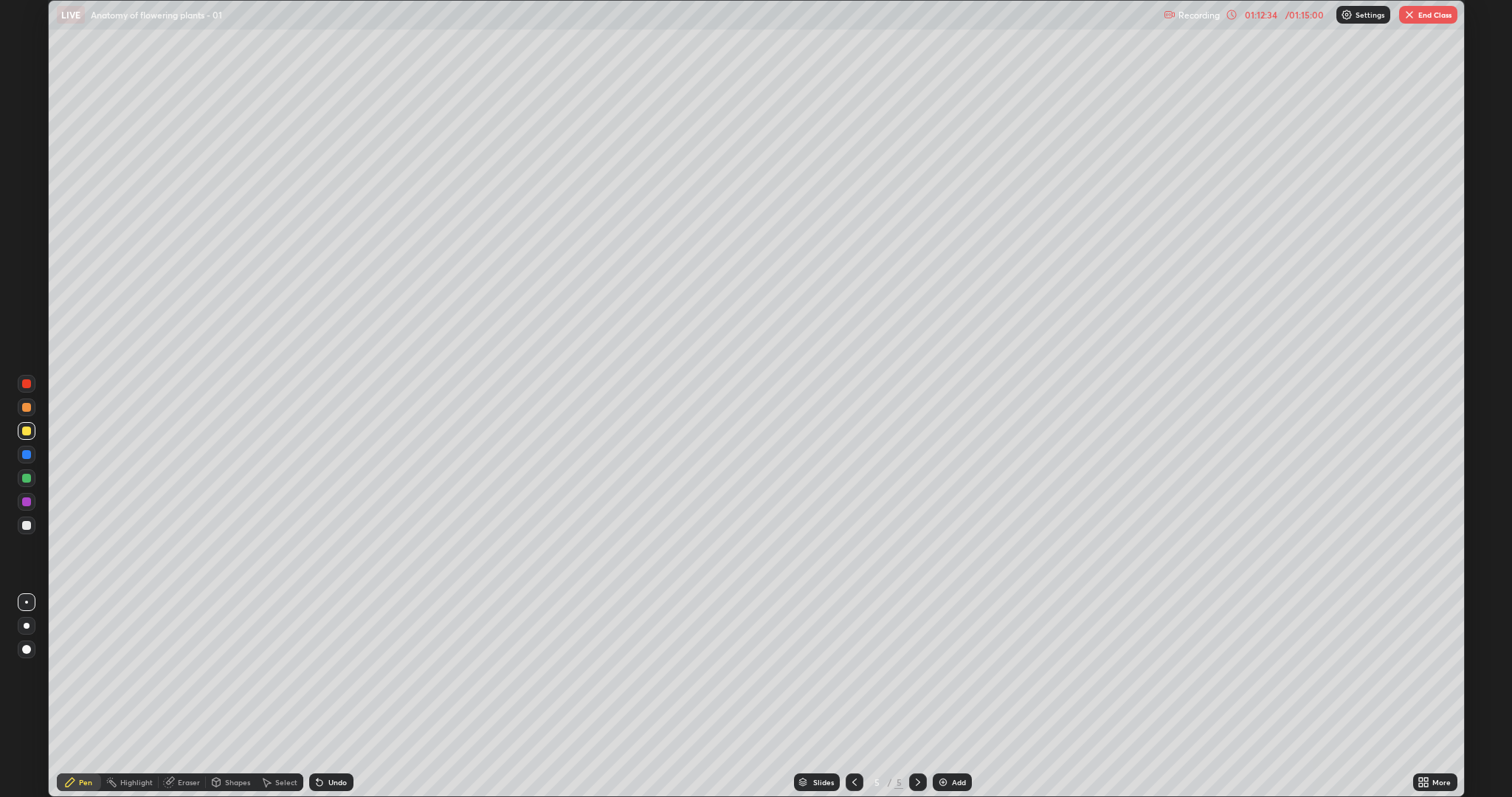
click at [1422, 18] on button "End Class" at bounding box center [1428, 15] width 58 height 18
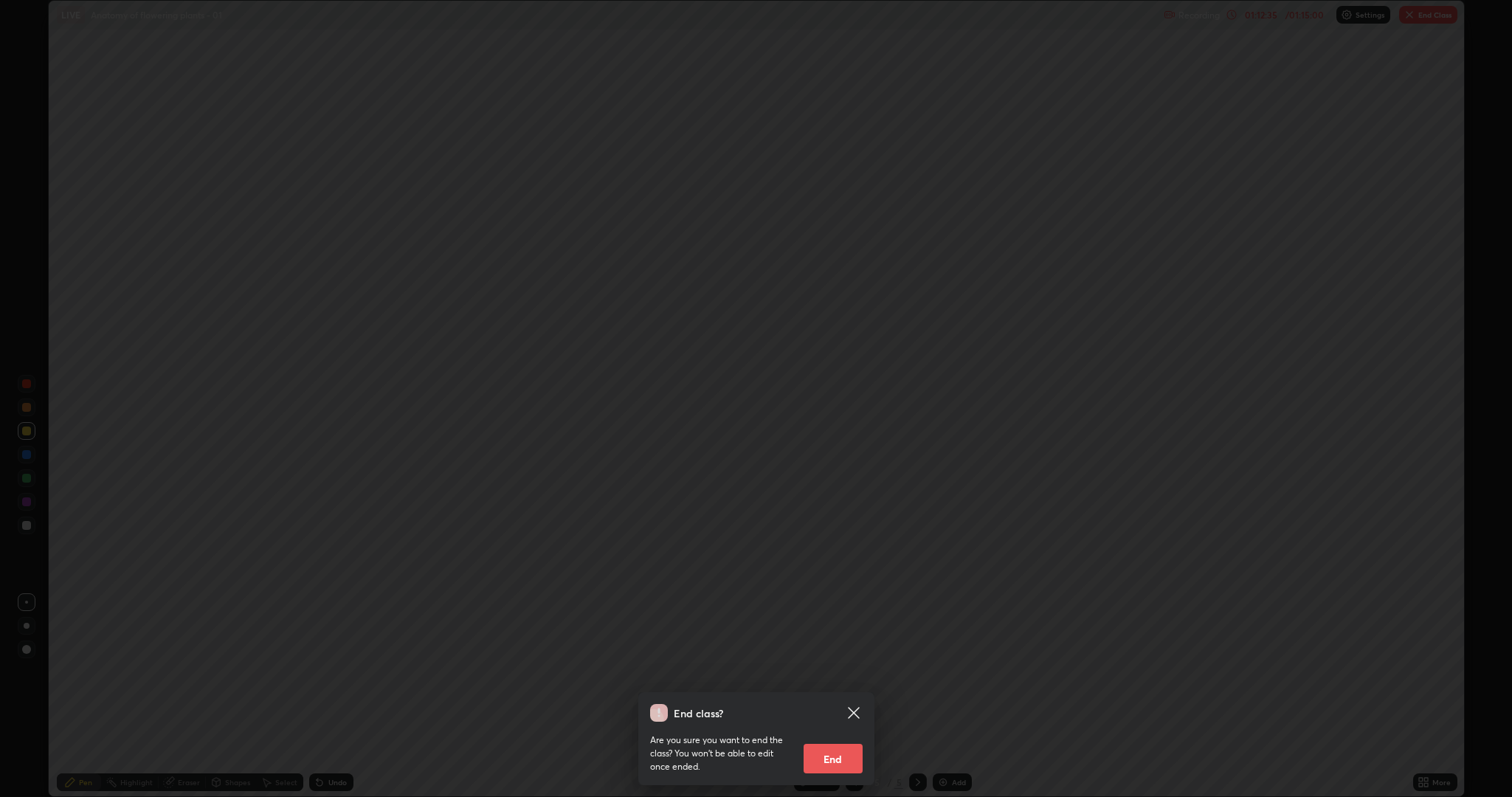
click at [828, 671] on button "End" at bounding box center [833, 758] width 59 height 29
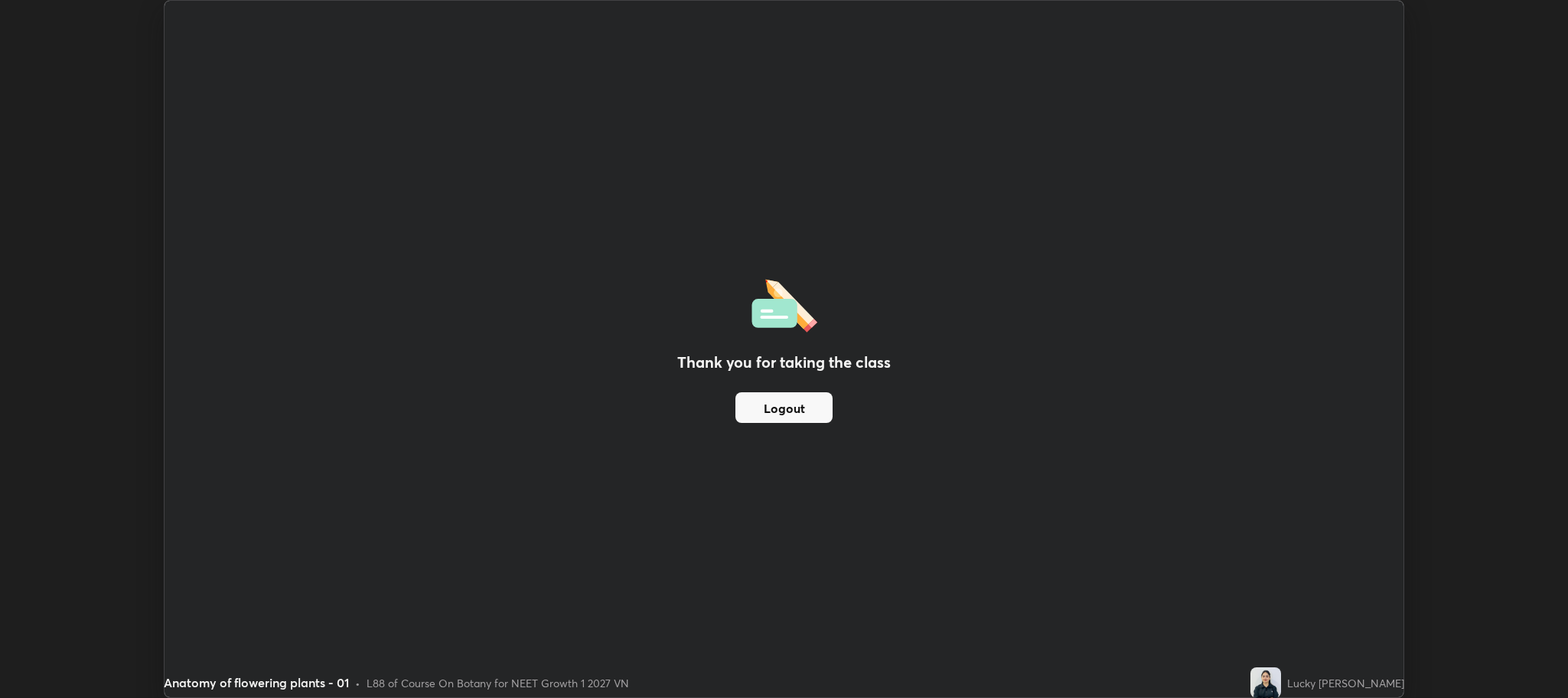
scroll to position [75902, 74979]
